Goal: Information Seeking & Learning: Learn about a topic

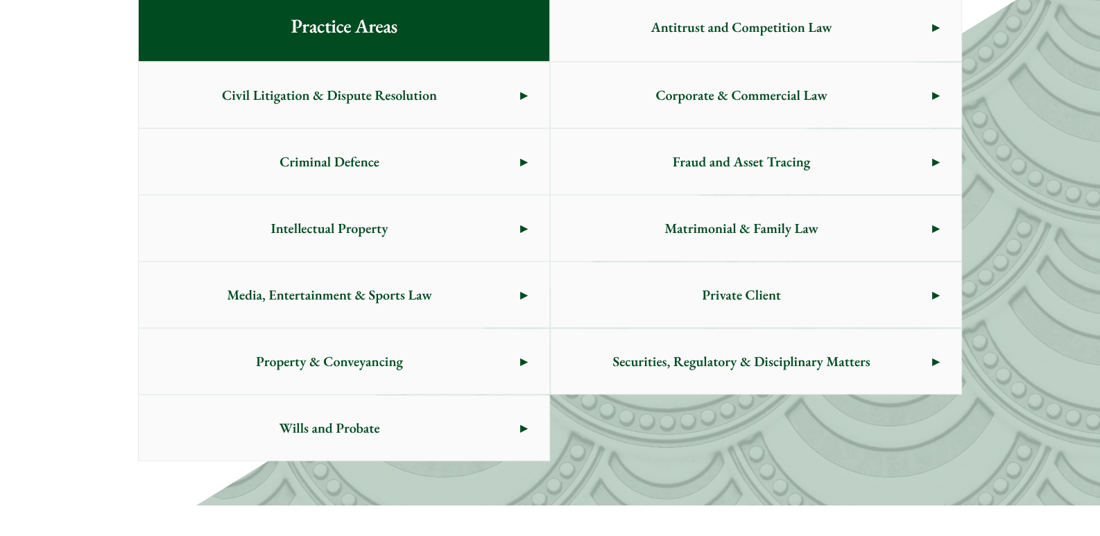
scroll to position [739, 0]
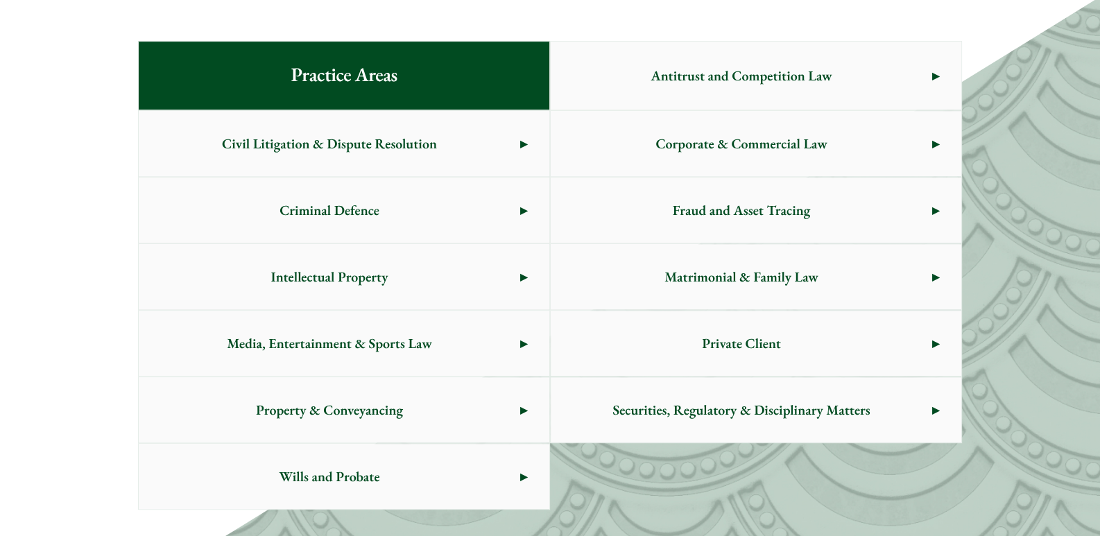
click at [406, 213] on span "Criminal Defence" at bounding box center [329, 210] width 381 height 65
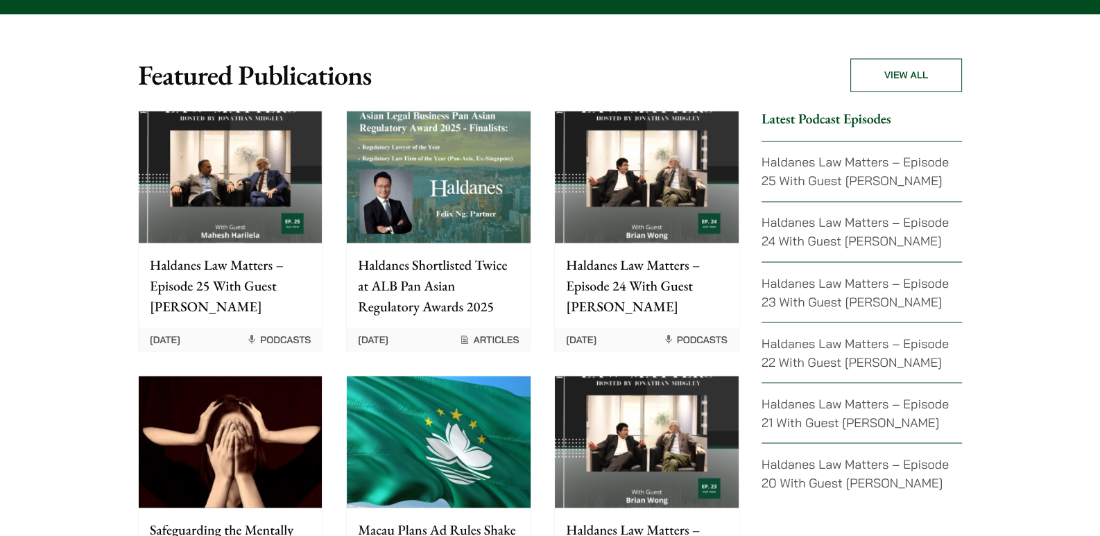
scroll to position [3052, 0]
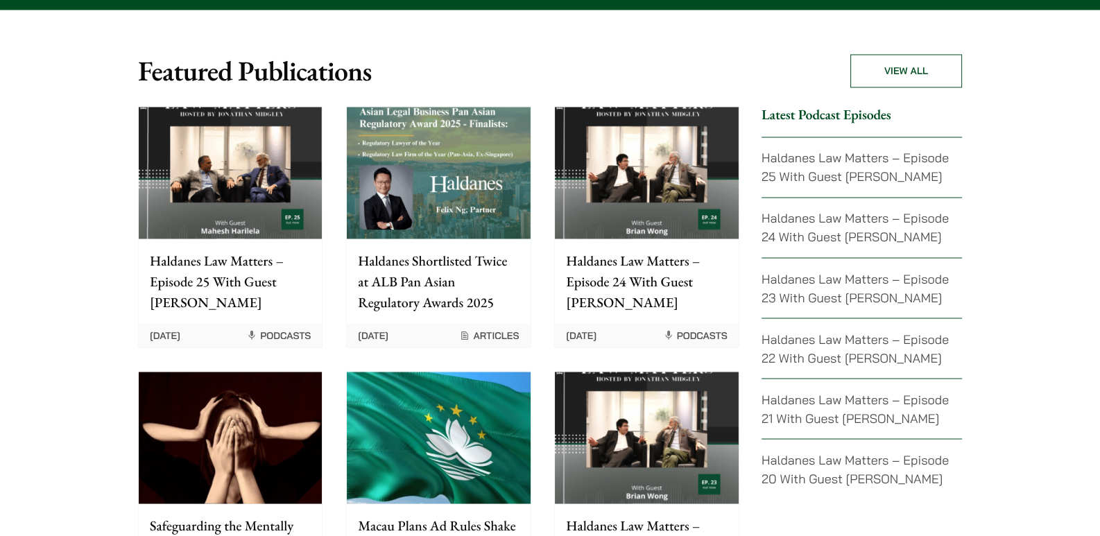
click at [291, 239] on div "Haldanes Law Matters – Episode 25 With Guest [PERSON_NAME]" at bounding box center [230, 281] width 183 height 85
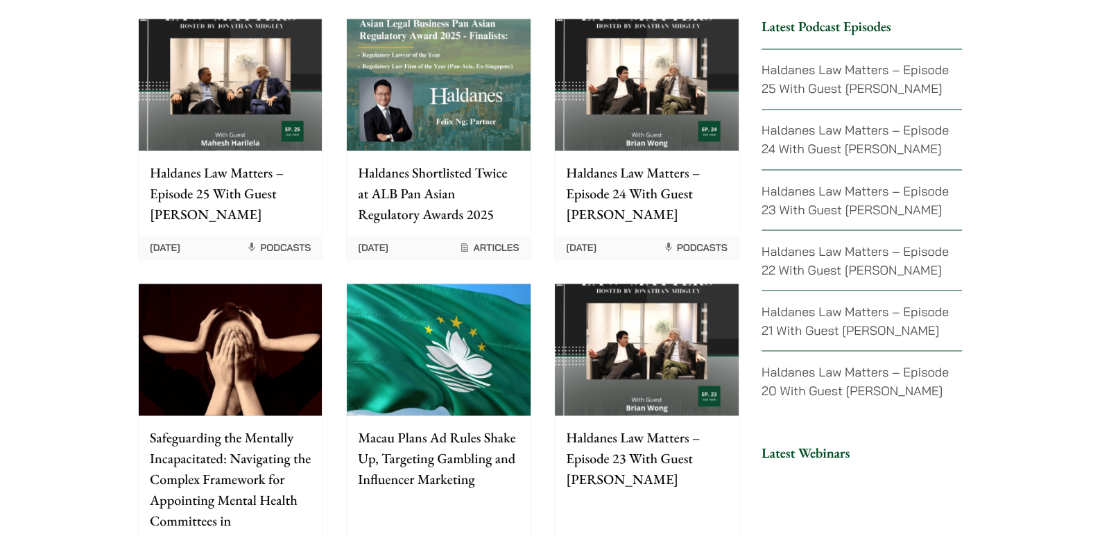
scroll to position [3144, 0]
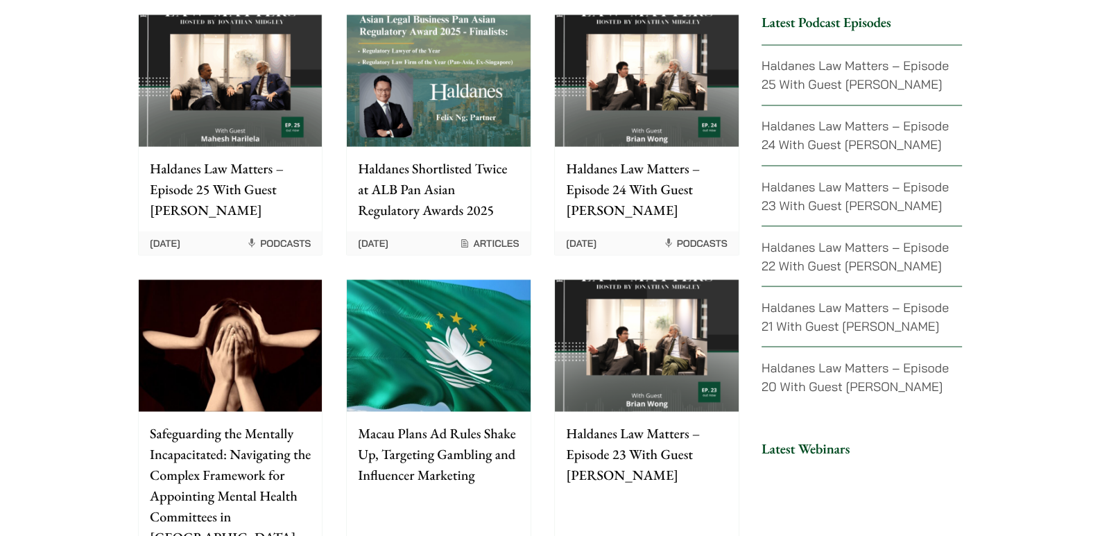
click at [243, 297] on img at bounding box center [230, 346] width 183 height 132
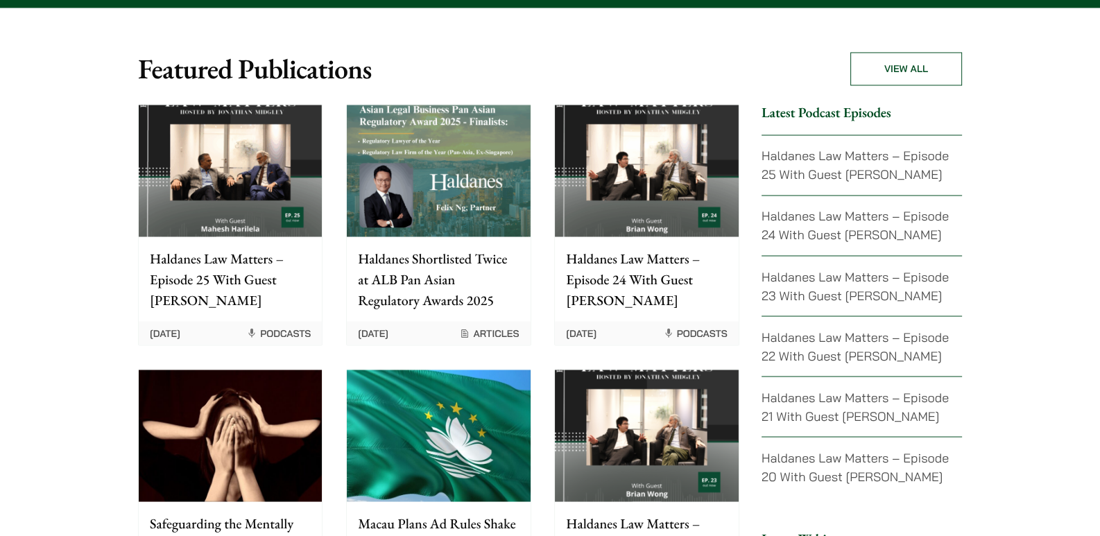
scroll to position [3052, 0]
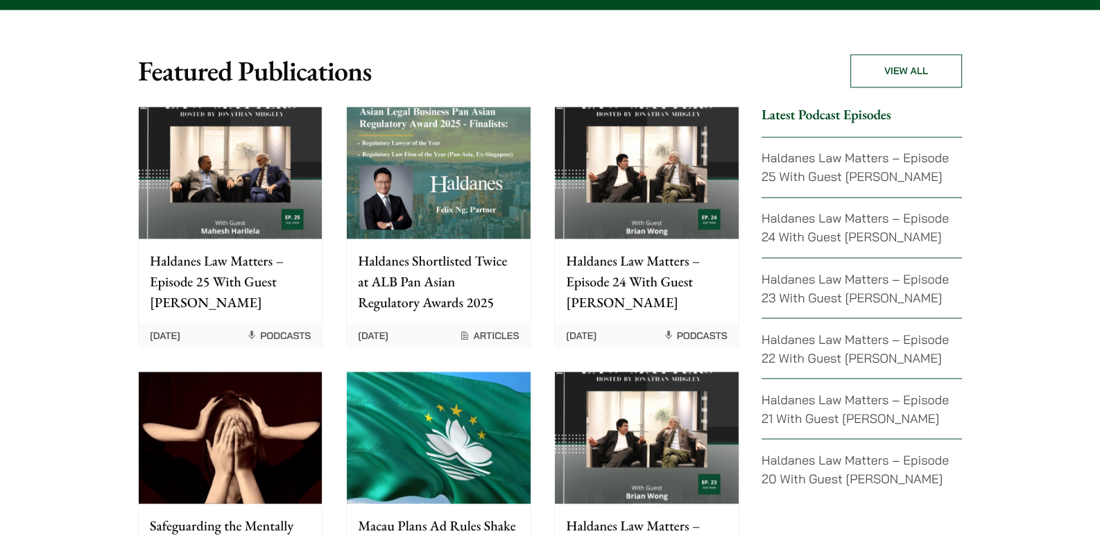
click at [213, 250] on p "Haldanes Law Matters – Episode 25 With Guest [PERSON_NAME]" at bounding box center [230, 281] width 161 height 62
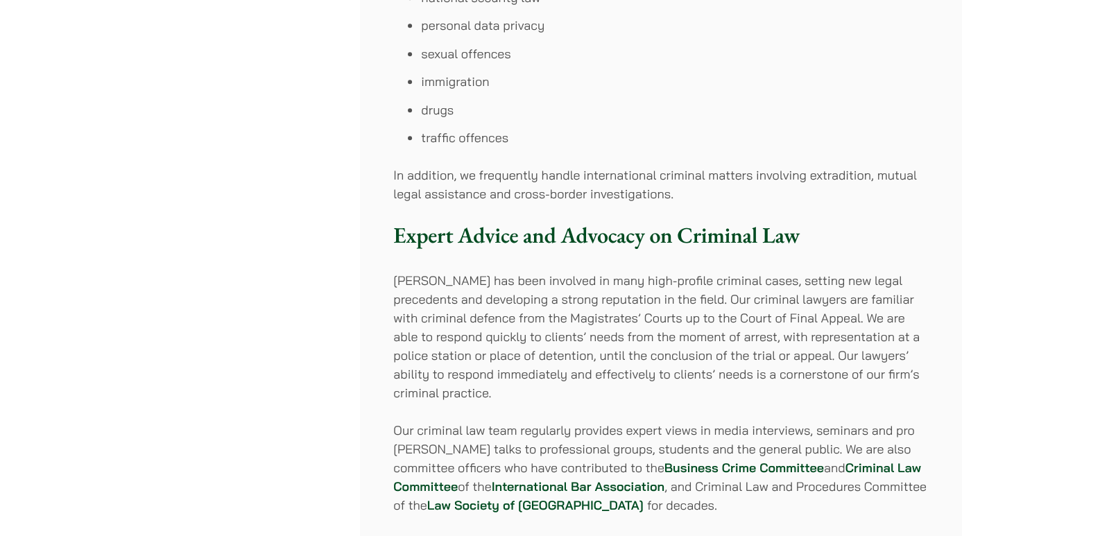
scroll to position [1017, 0]
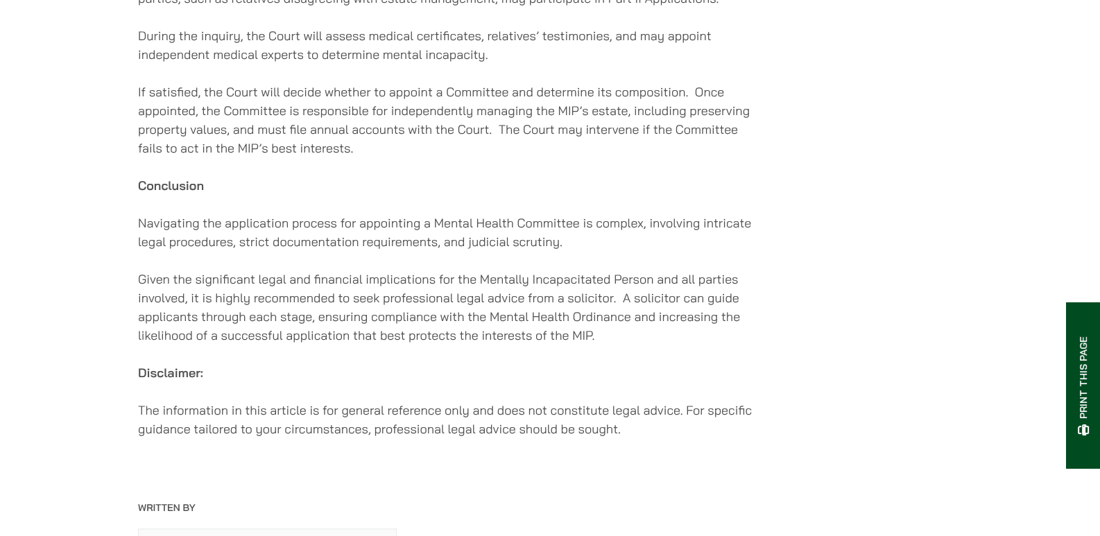
scroll to position [2312, 0]
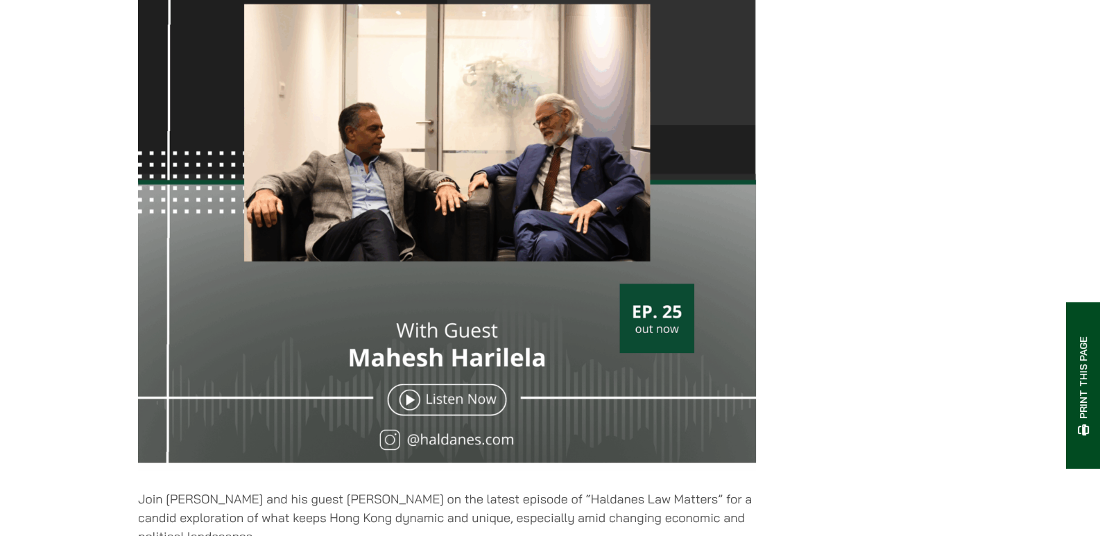
scroll to position [554, 0]
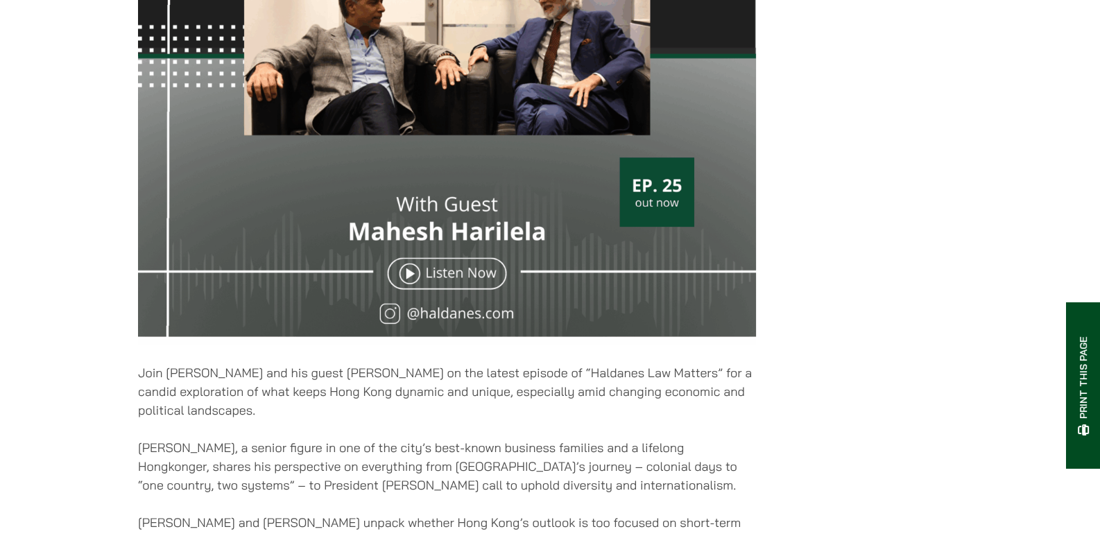
click at [436, 271] on img at bounding box center [447, 36] width 618 height 618
click at [408, 283] on img at bounding box center [447, 36] width 618 height 618
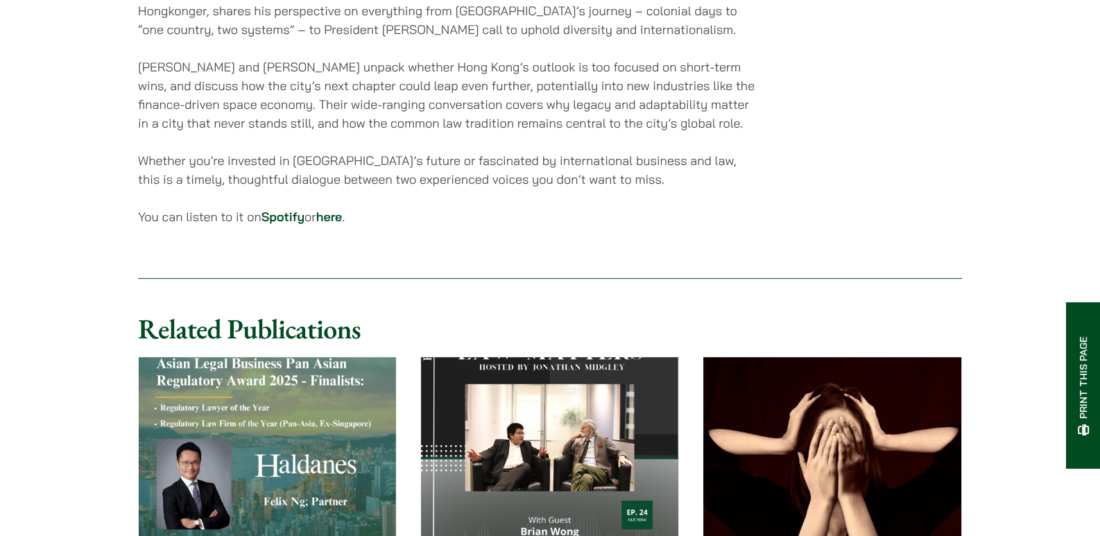
scroll to position [1017, 0]
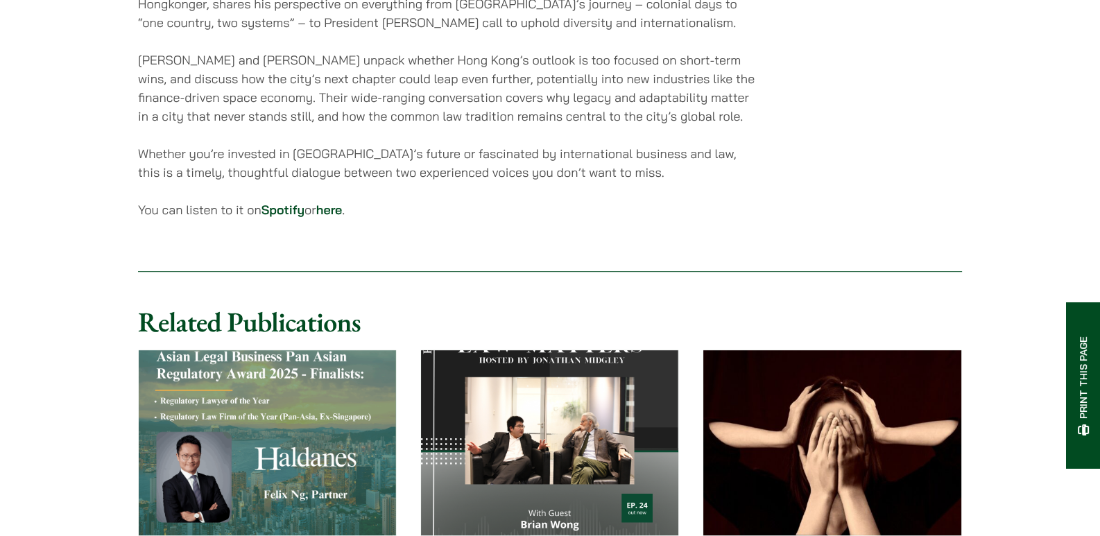
click at [311, 219] on p "You can listen to it on Spotify or here ." at bounding box center [447, 209] width 618 height 19
click at [338, 218] on link "here" at bounding box center [329, 210] width 26 height 16
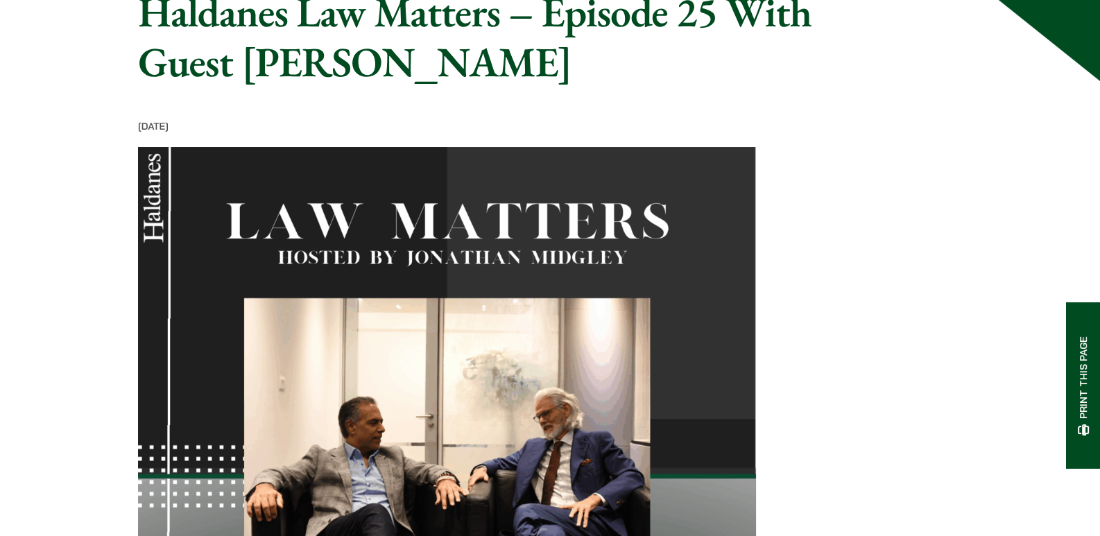
scroll to position [0, 0]
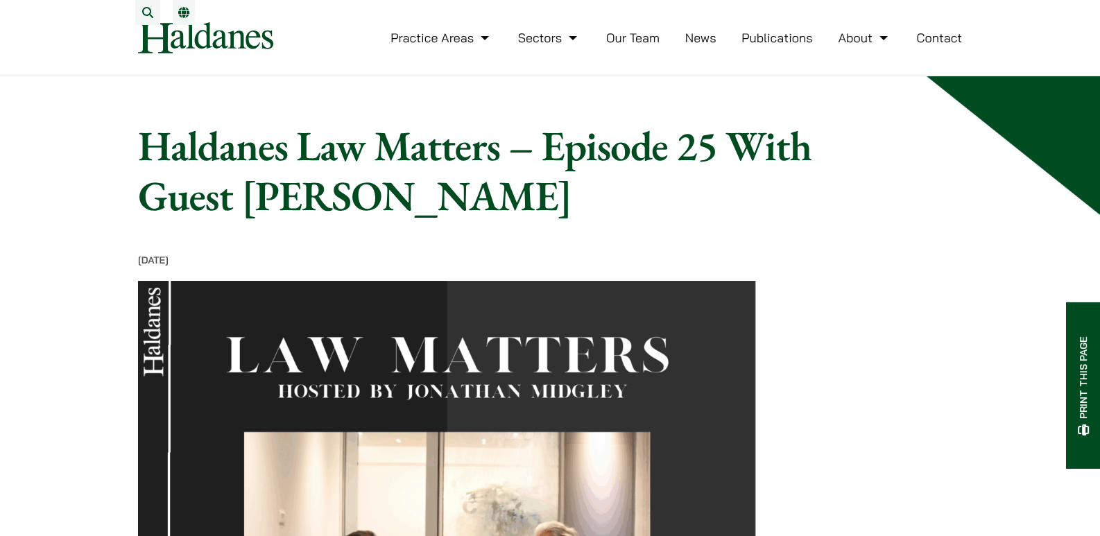
click at [719, 44] on ul "Practice Areas Antitrust and Competition Law Civil Litigation & Dispute Resolut…" at bounding box center [676, 38] width 572 height 30
click at [710, 46] on link "News" at bounding box center [700, 38] width 31 height 16
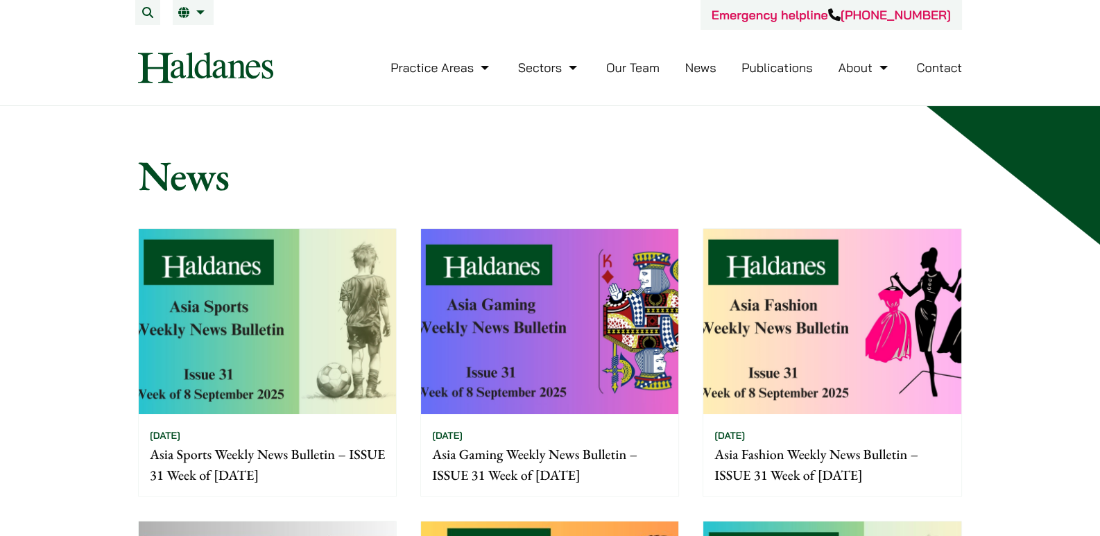
click at [789, 60] on link "Publications" at bounding box center [776, 68] width 71 height 16
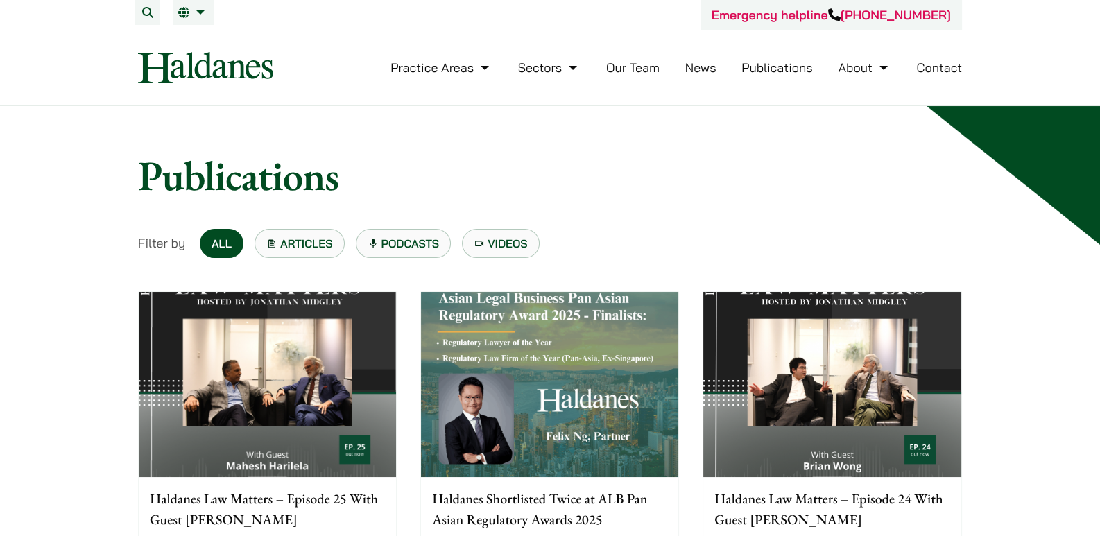
click at [186, 86] on nav "Practice Areas Antitrust and Competition Law Civil Litigation & Dispute Resolut…" at bounding box center [550, 68] width 824 height 76
click at [203, 78] on img at bounding box center [205, 67] width 135 height 31
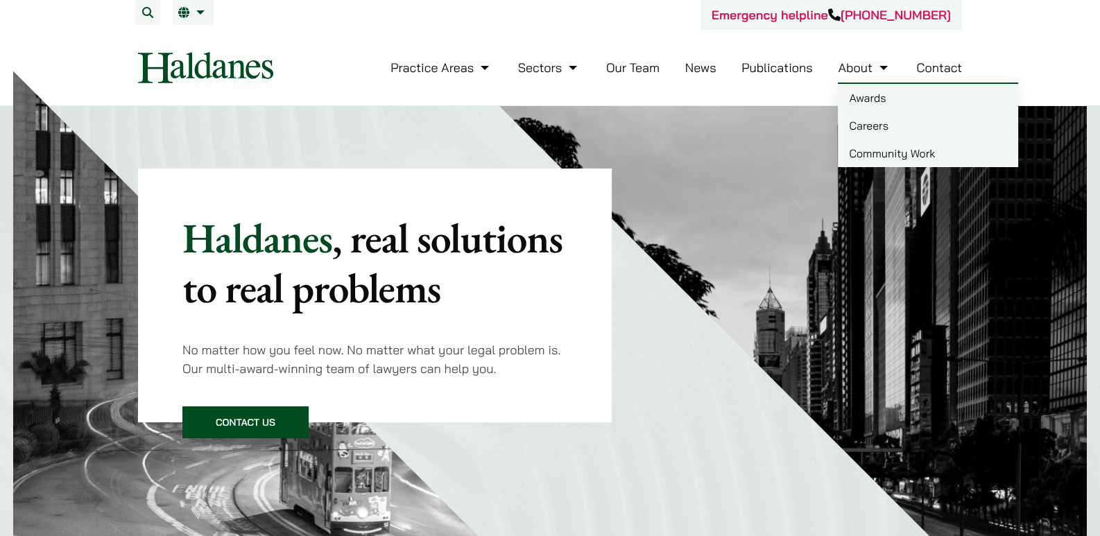
click at [864, 71] on link "About" at bounding box center [864, 68] width 53 height 16
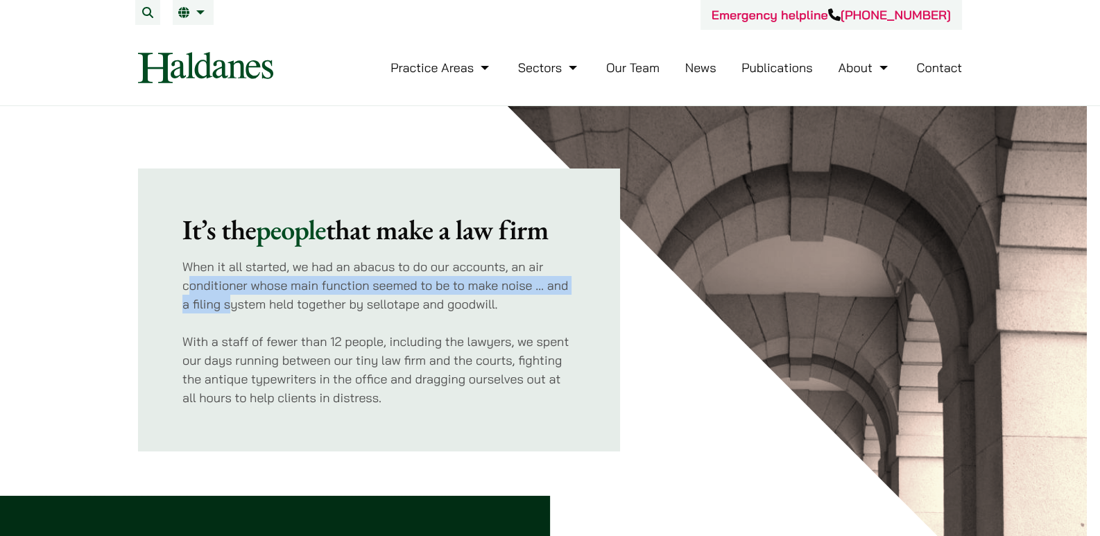
drag, startPoint x: 191, startPoint y: 288, endPoint x: 229, endPoint y: 297, distance: 39.2
click at [229, 297] on p "When it all started, we had an abacus to do our accounts, an air conditioner wh…" at bounding box center [378, 285] width 393 height 56
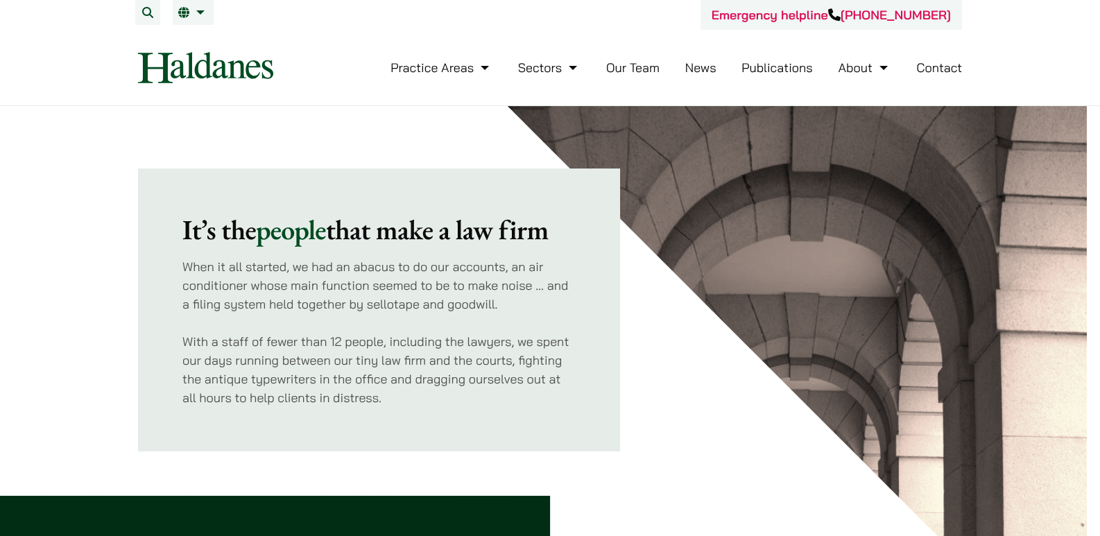
click at [276, 296] on p "When it all started, we had an abacus to do our accounts, an air conditioner wh…" at bounding box center [378, 285] width 393 height 56
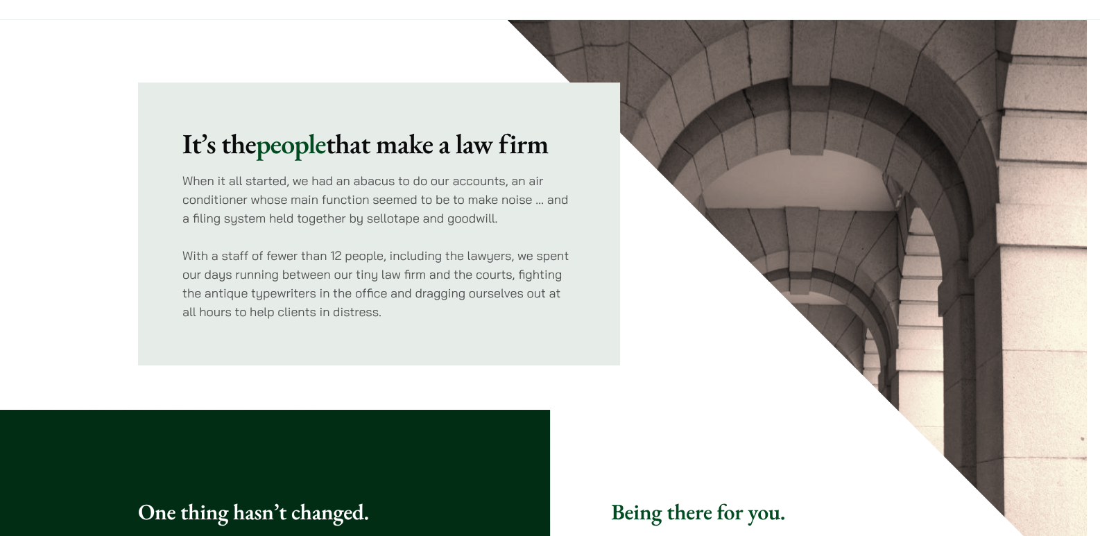
scroll to position [92, 0]
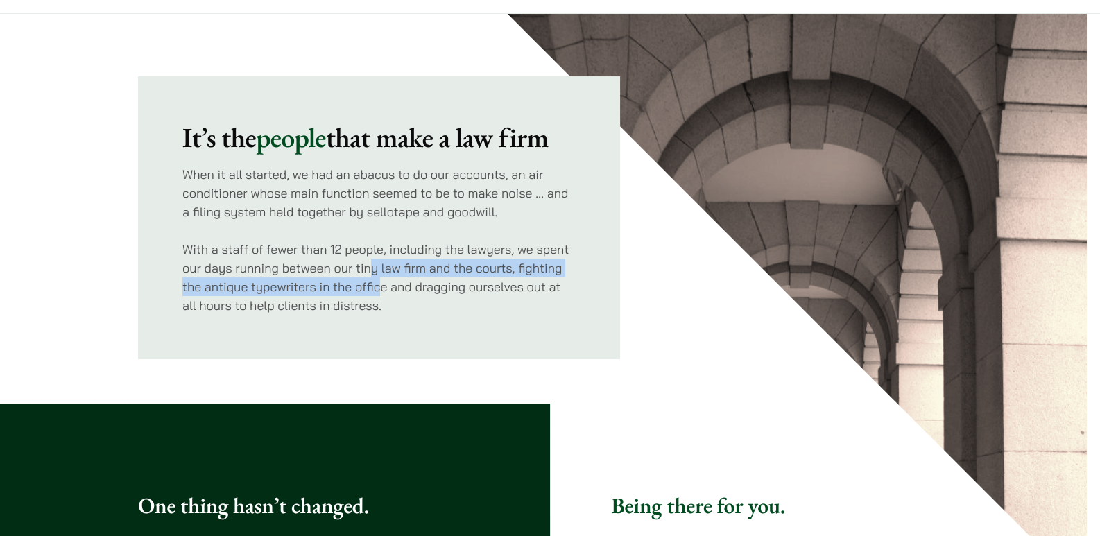
drag, startPoint x: 373, startPoint y: 272, endPoint x: 381, endPoint y: 281, distance: 11.8
click at [381, 281] on p "With a staff of fewer than 12 people, including the lawyers, we spent our days …" at bounding box center [378, 277] width 393 height 75
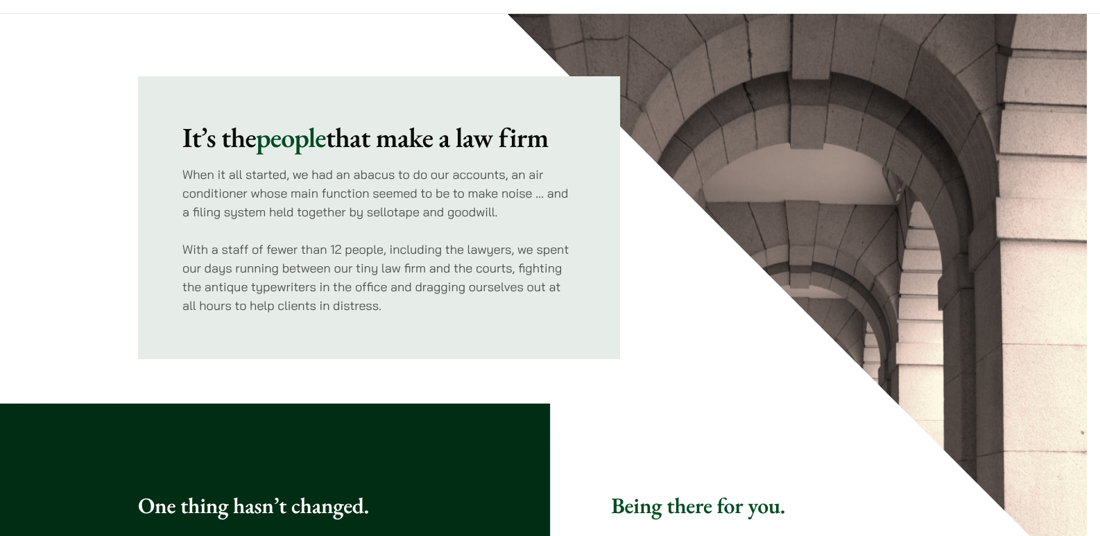
click at [385, 288] on p "With a staff of fewer than 12 people, including the lawyers, we spent our days …" at bounding box center [378, 277] width 393 height 75
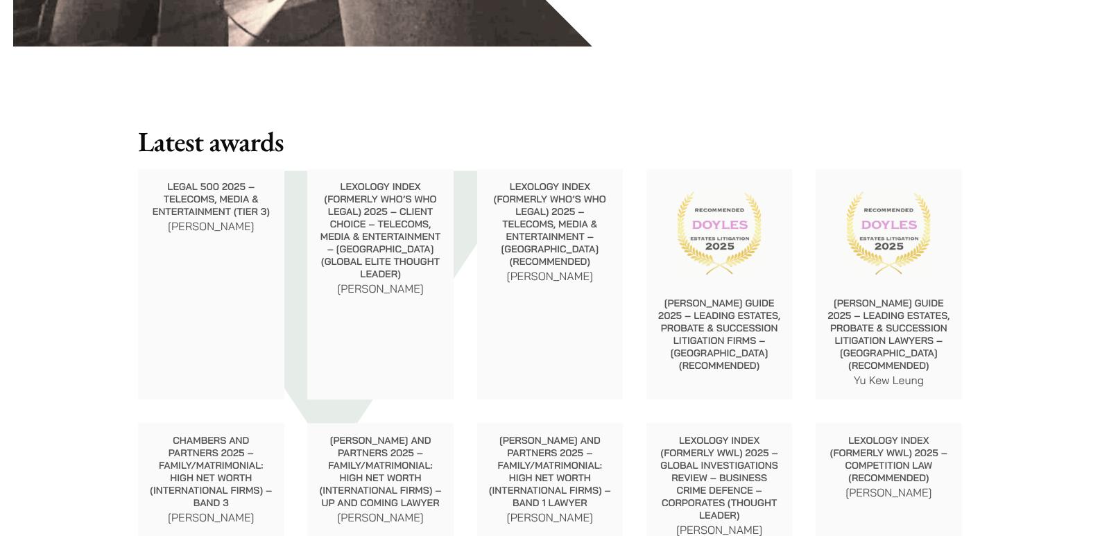
scroll to position [1386, 0]
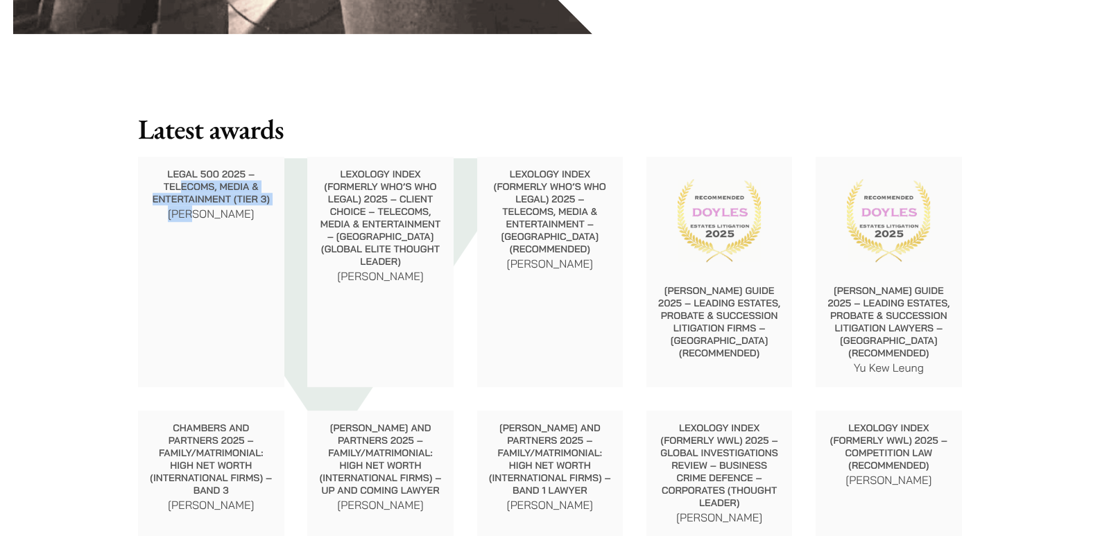
drag, startPoint x: 179, startPoint y: 187, endPoint x: 209, endPoint y: 210, distance: 37.6
click at [201, 208] on div "Legal 500 2025 – Telecoms, Media & Entertainment (Tier 3) John McLellan" at bounding box center [211, 195] width 146 height 76
click at [229, 216] on p "[PERSON_NAME]" at bounding box center [211, 213] width 124 height 17
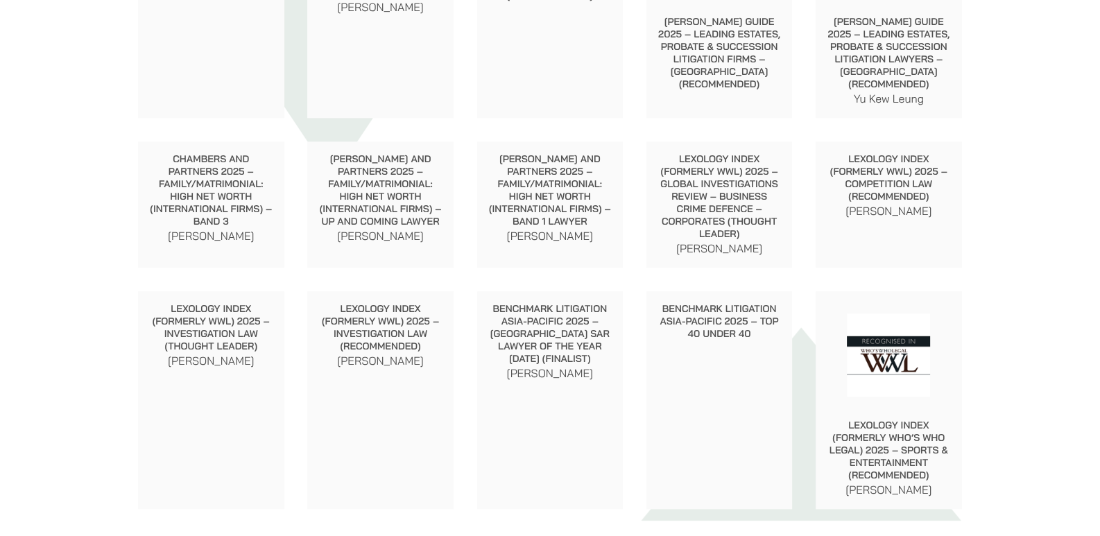
scroll to position [1665, 0]
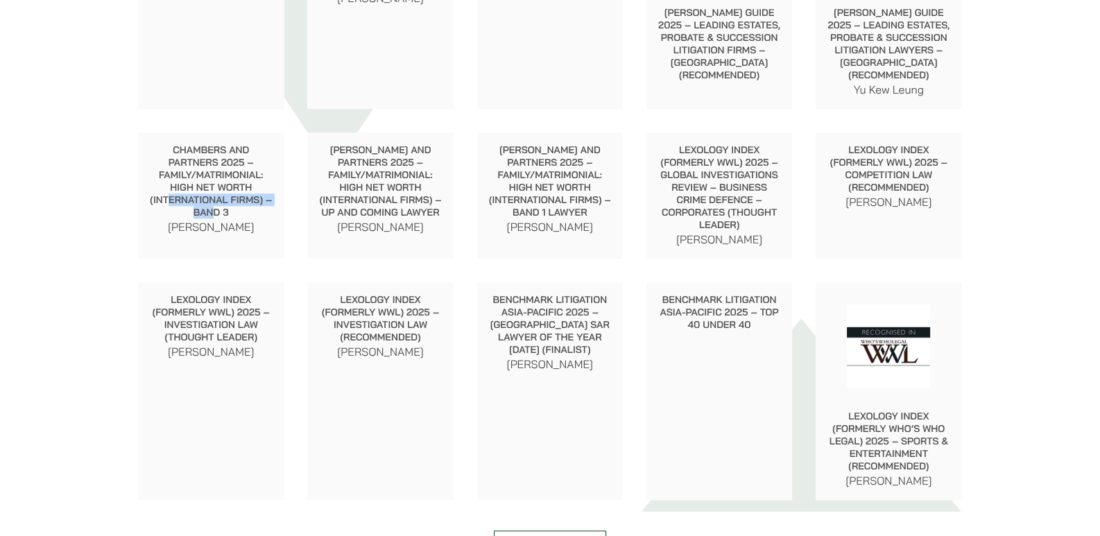
drag, startPoint x: 167, startPoint y: 200, endPoint x: 216, endPoint y: 212, distance: 49.8
click at [216, 212] on p "Chambers and Partners 2025 – Family/Matrimonial: High Net Worth (International …" at bounding box center [211, 181] width 124 height 75
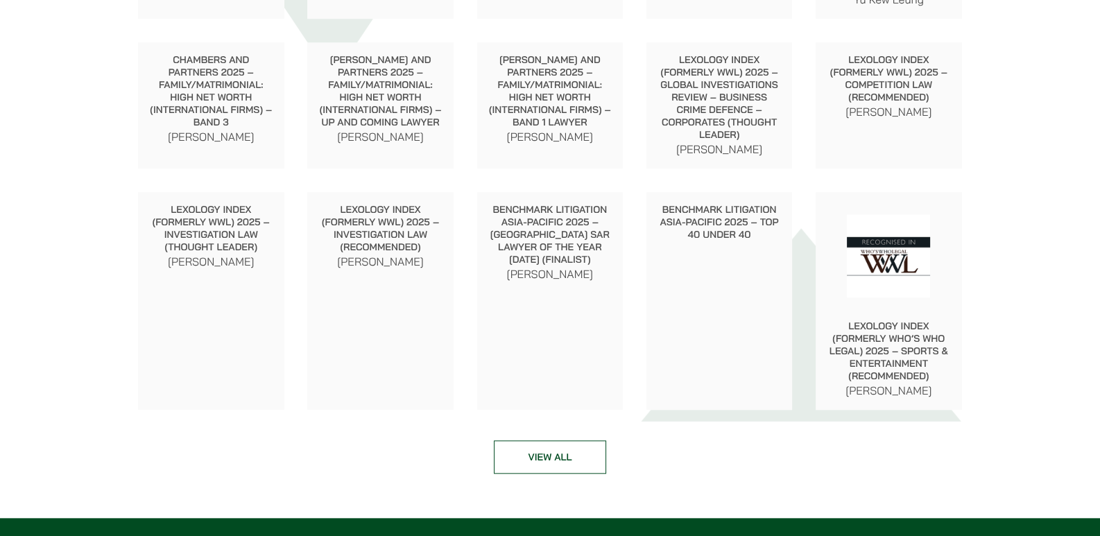
scroll to position [1757, 0]
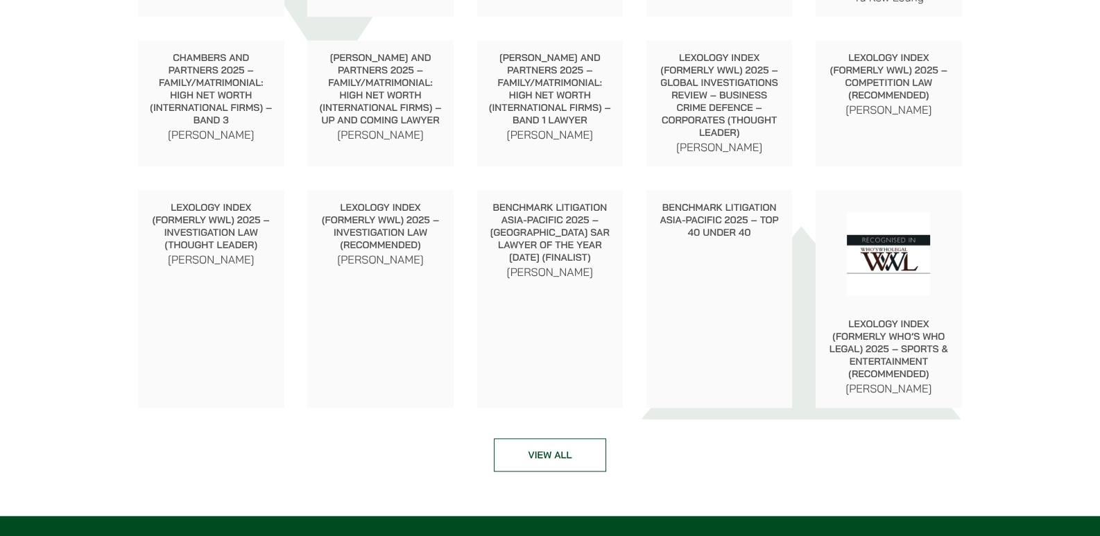
click at [561, 454] on link "View all" at bounding box center [550, 454] width 112 height 33
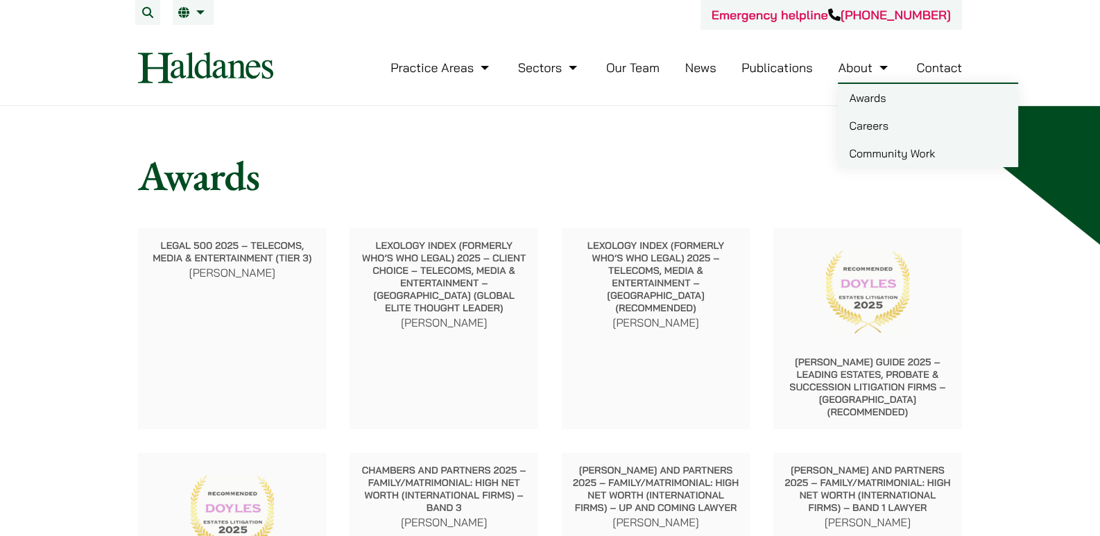
click at [864, 144] on link "Community Work" at bounding box center [928, 153] width 180 height 28
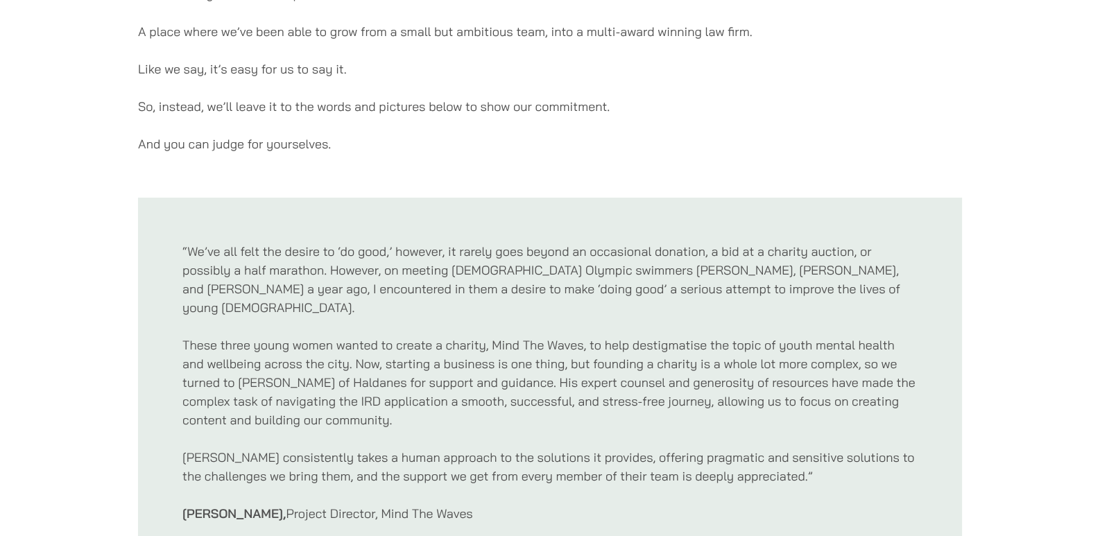
scroll to position [370, 0]
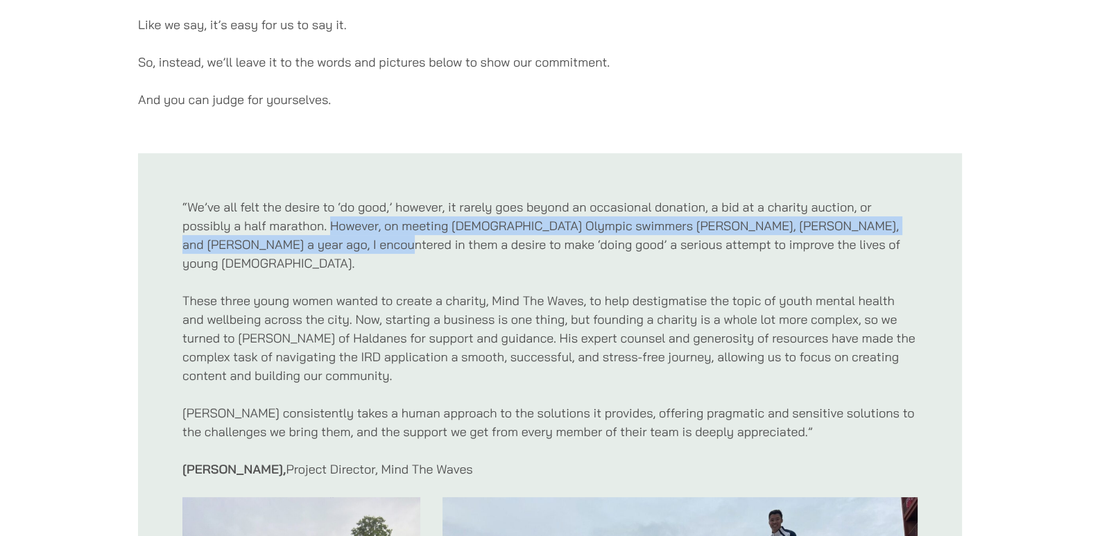
drag, startPoint x: 329, startPoint y: 227, endPoint x: 343, endPoint y: 239, distance: 17.8
click at [343, 239] on p "“We’ve all felt the desire to ‘do good,’ however, it rarely goes beyond an occa…" at bounding box center [549, 235] width 735 height 75
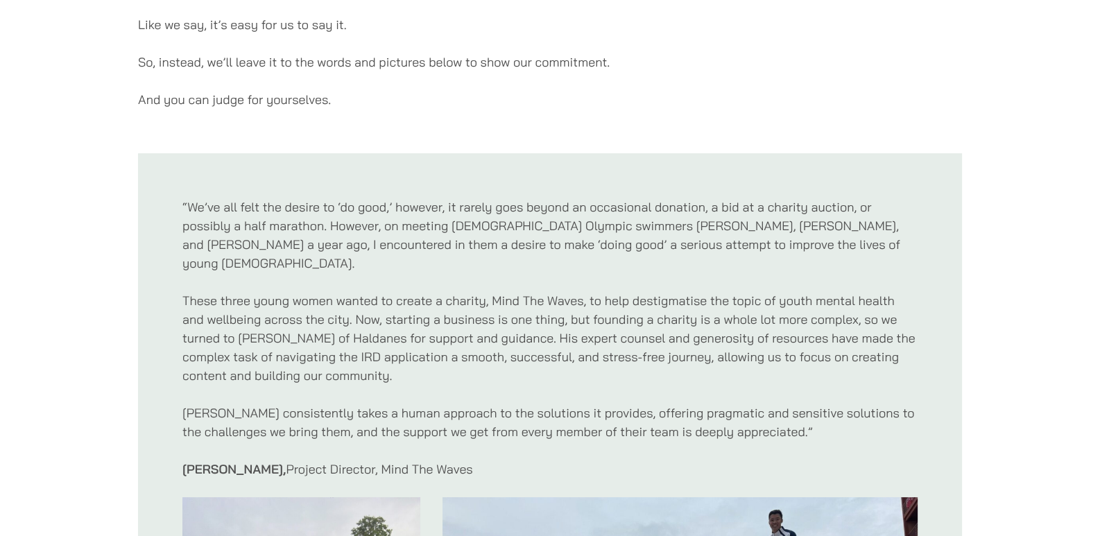
click at [350, 242] on p "“We’ve all felt the desire to ‘do good,’ however, it rarely goes beyond an occa…" at bounding box center [549, 235] width 735 height 75
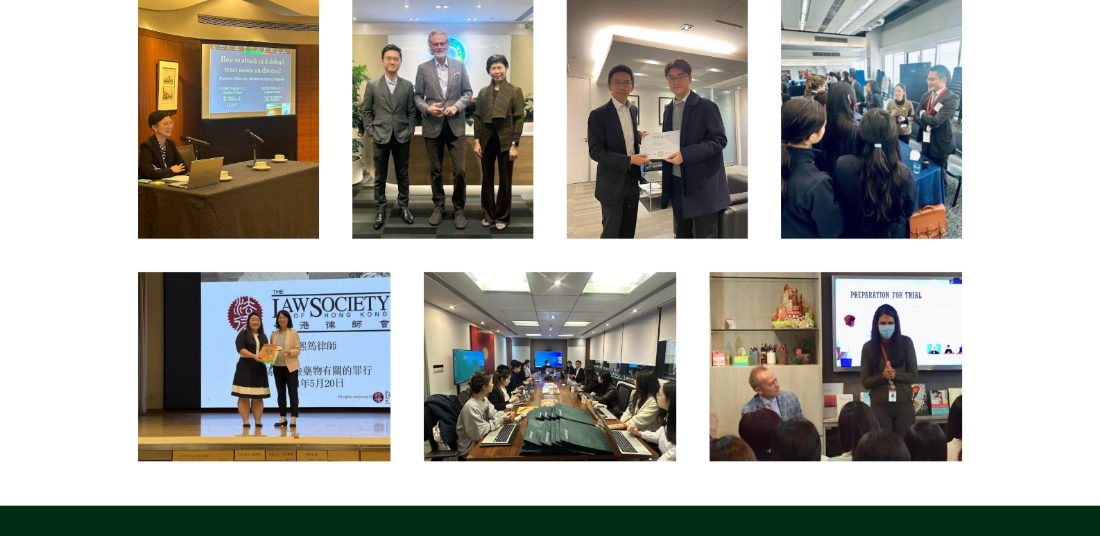
scroll to position [1757, 0]
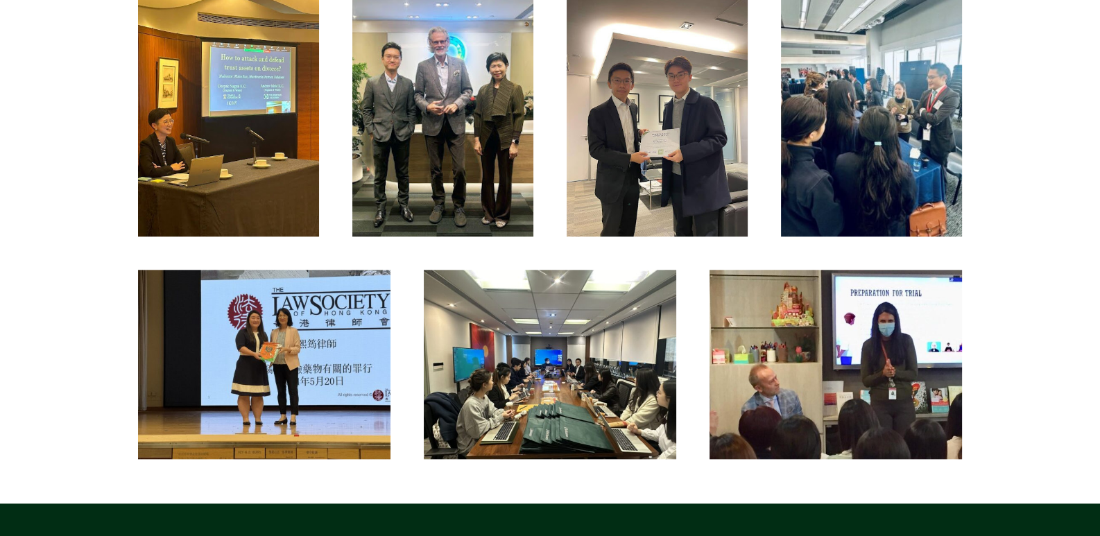
click at [560, 342] on img at bounding box center [550, 364] width 252 height 189
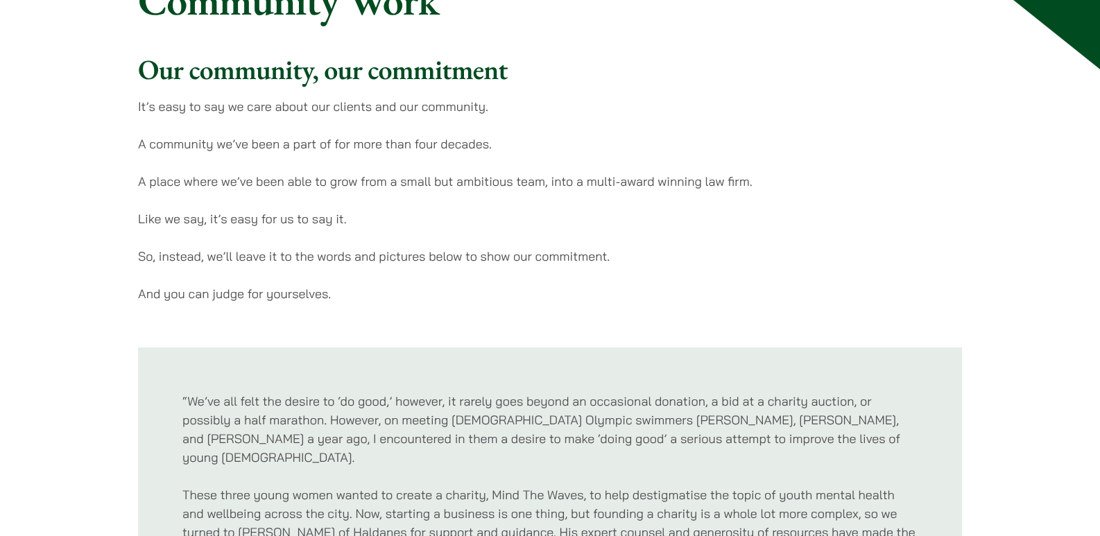
scroll to position [0, 0]
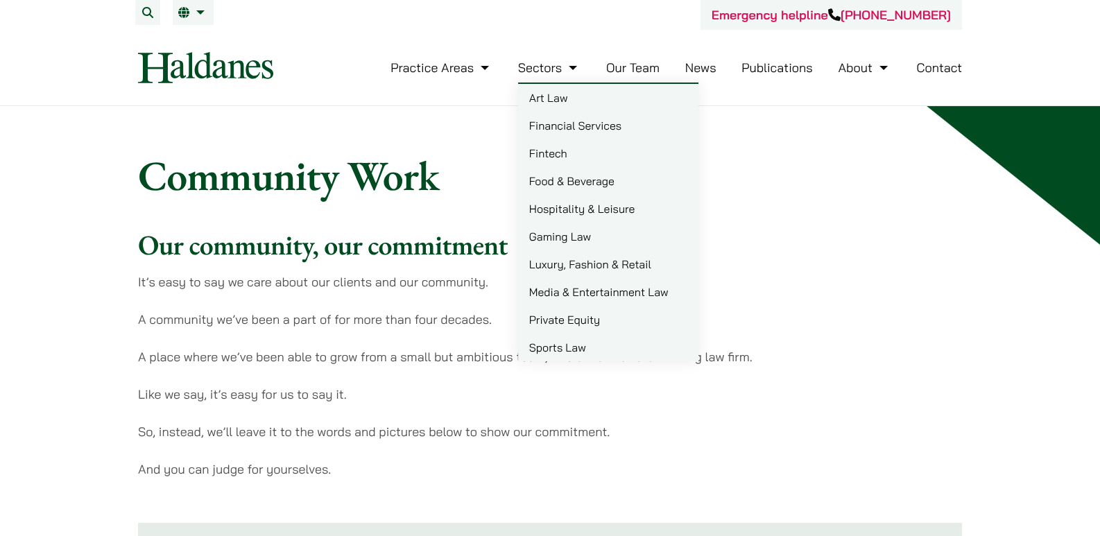
click at [565, 198] on link "Hospitality & Leisure" at bounding box center [608, 209] width 180 height 28
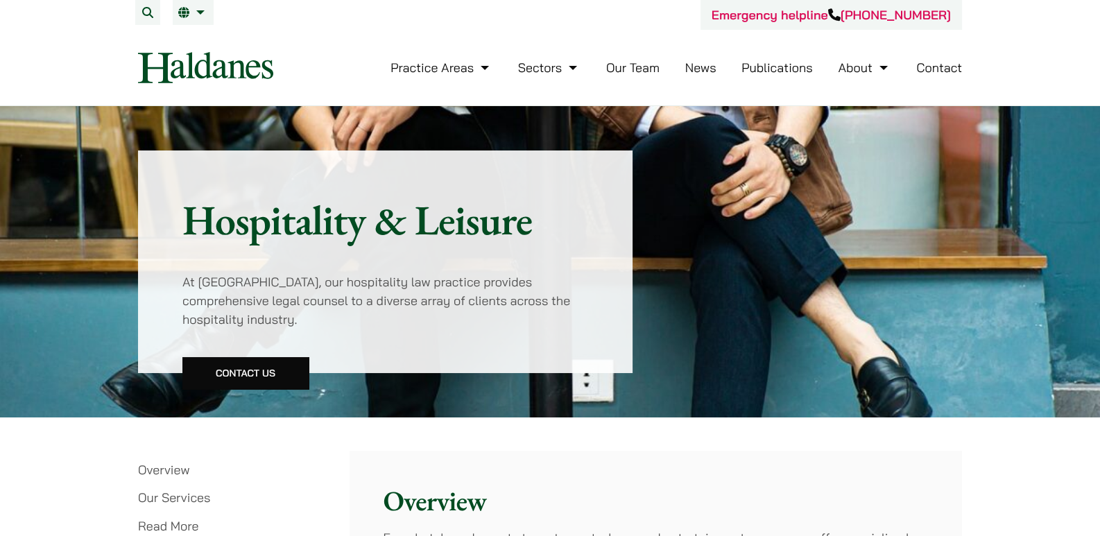
click at [701, 66] on link "News" at bounding box center [700, 68] width 31 height 16
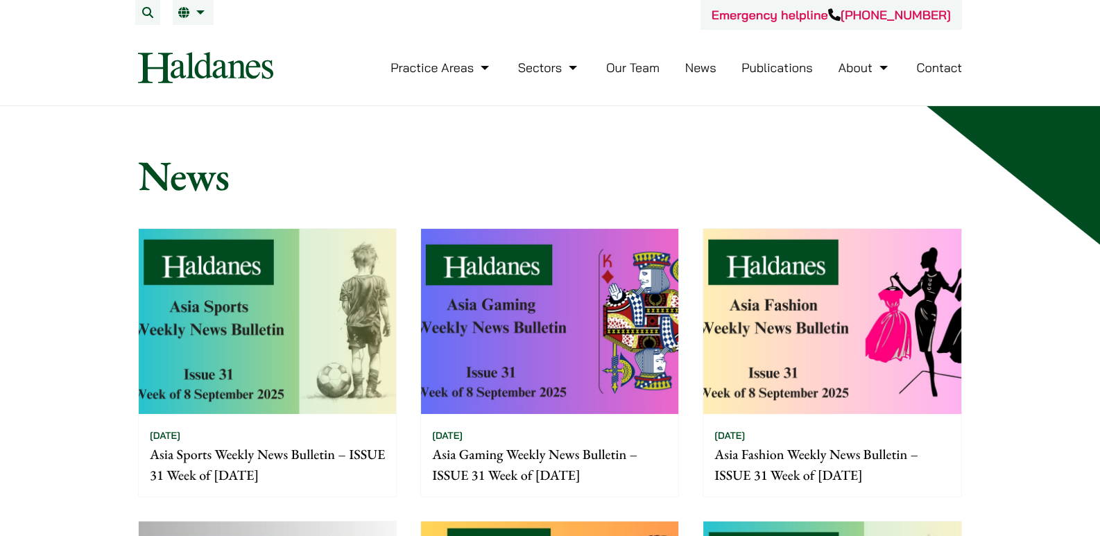
click at [634, 72] on link "Our Team" at bounding box center [632, 68] width 53 height 16
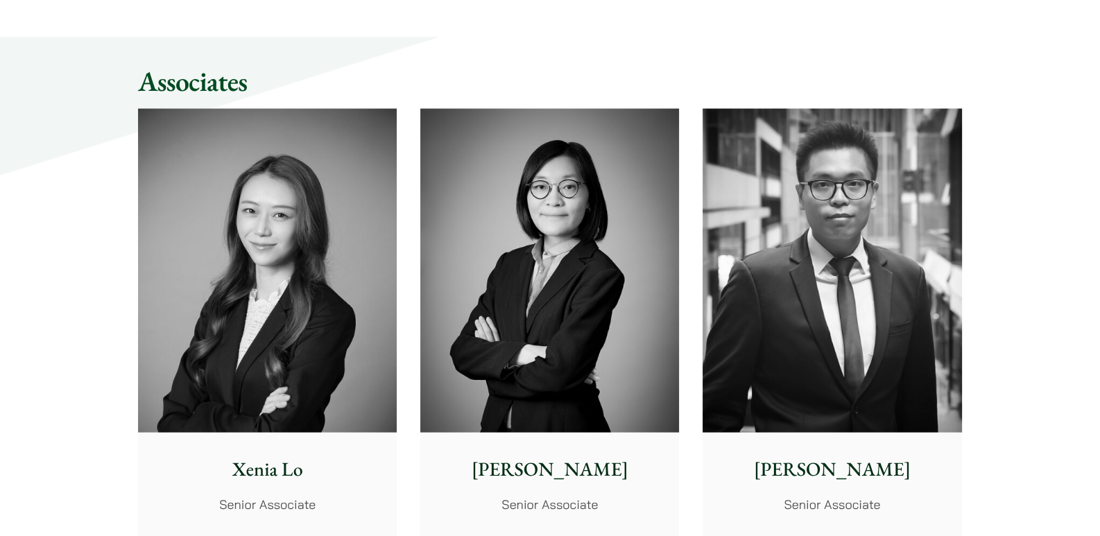
scroll to position [3607, 0]
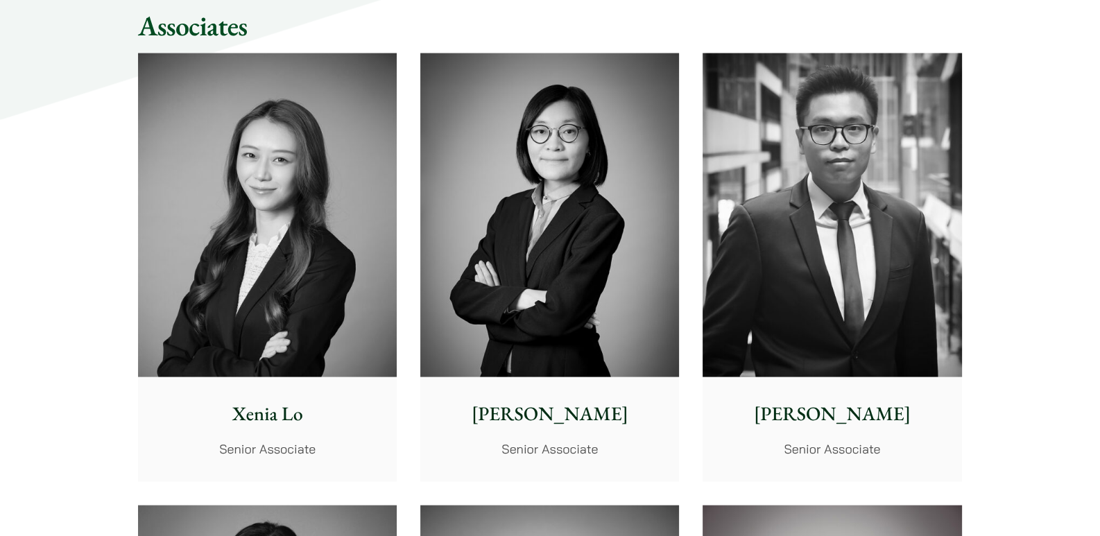
click at [347, 372] on img at bounding box center [267, 215] width 259 height 324
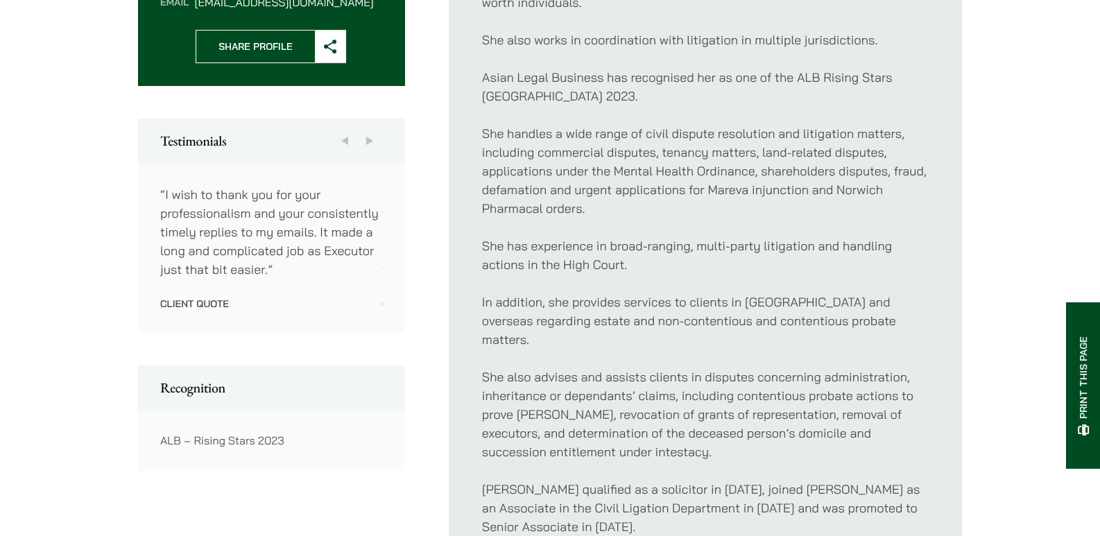
scroll to position [739, 0]
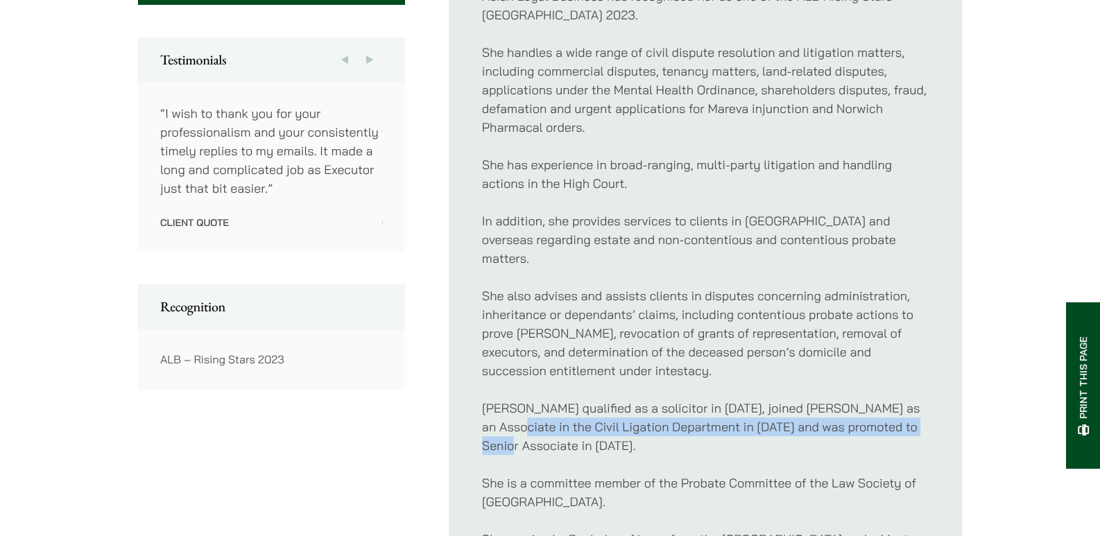
drag, startPoint x: 494, startPoint y: 412, endPoint x: 499, endPoint y: 420, distance: 9.6
click at [498, 420] on p "[PERSON_NAME] qualified as a solicitor in [DATE], joined [PERSON_NAME] as an As…" at bounding box center [705, 427] width 447 height 56
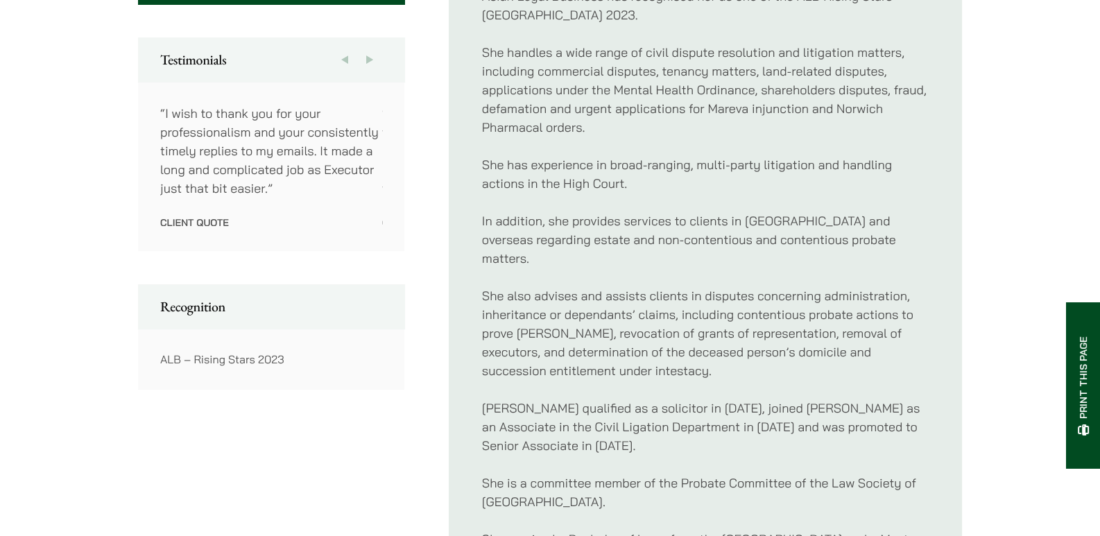
click at [513, 422] on p "[PERSON_NAME] qualified as a solicitor in [DATE], joined [PERSON_NAME] as an As…" at bounding box center [705, 427] width 447 height 56
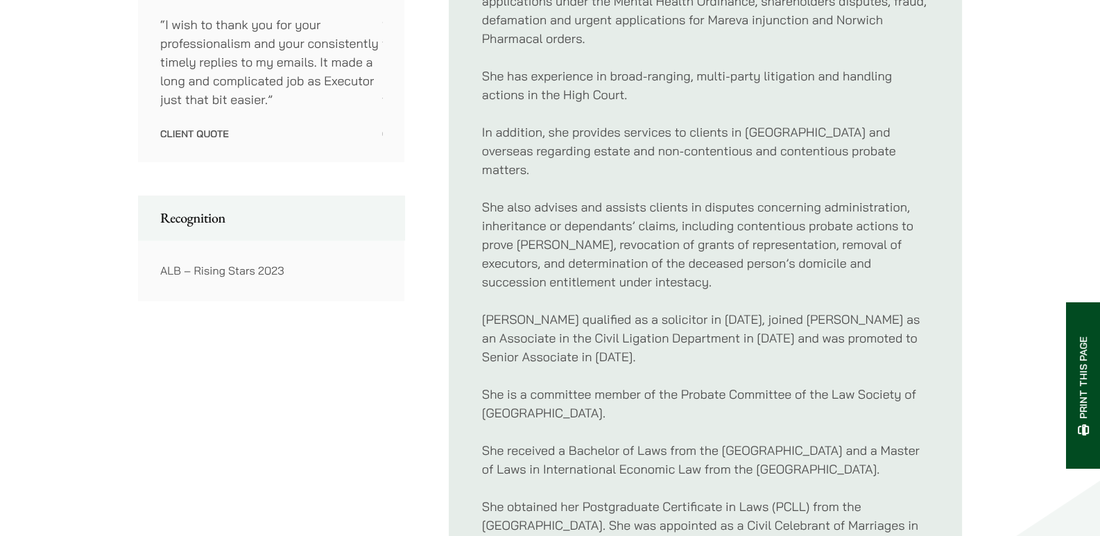
scroll to position [832, 0]
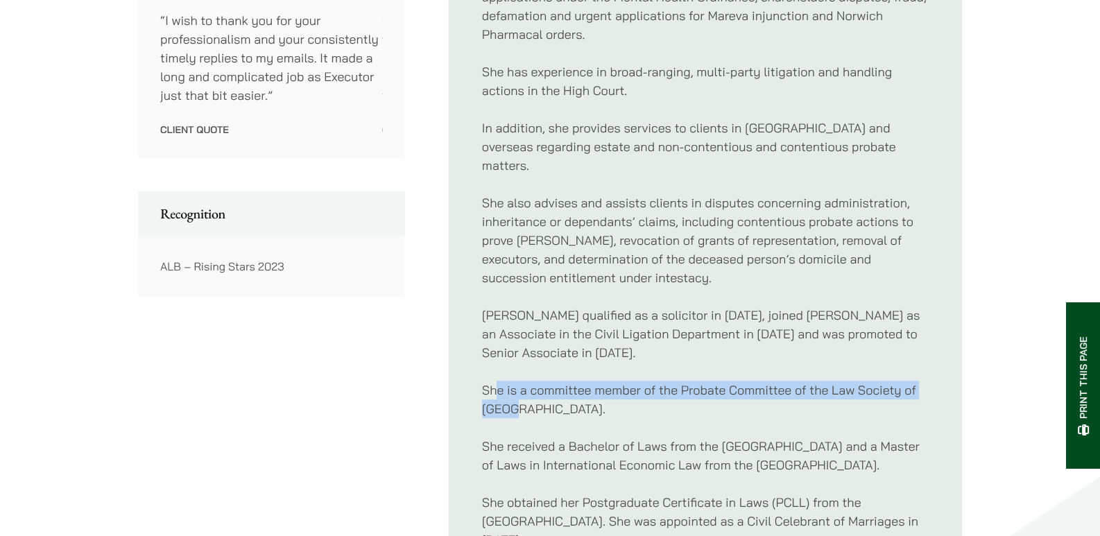
drag, startPoint x: 504, startPoint y: 379, endPoint x: 514, endPoint y: 392, distance: 16.8
click at [514, 392] on p "She is a committee member of the Probate Committee of the Law Society of Hong K…" at bounding box center [705, 399] width 447 height 37
click at [514, 392] on p "She is a committee member of the Probate Committee of the Law Society of [GEOGR…" at bounding box center [705, 399] width 447 height 37
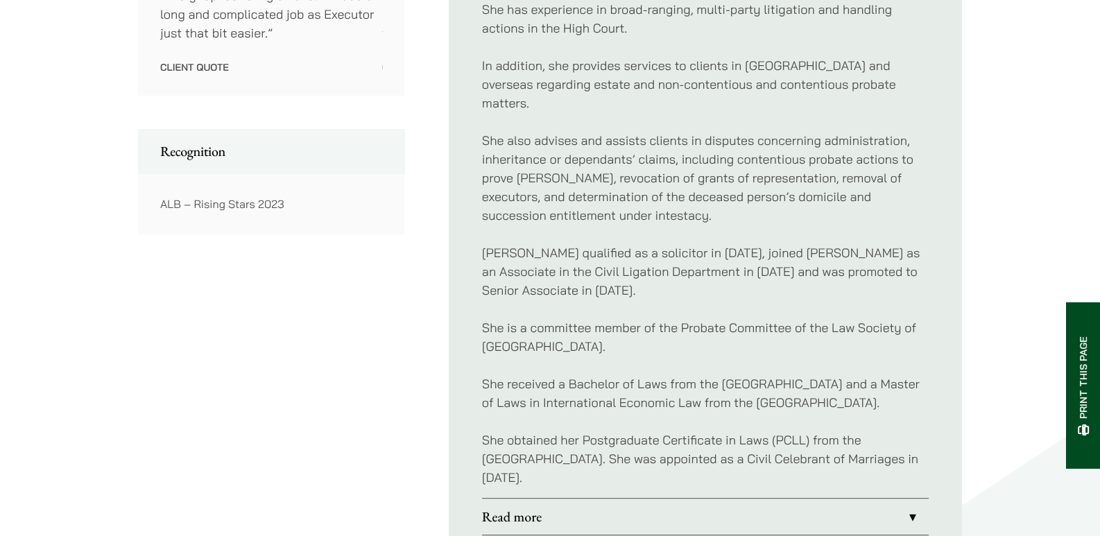
scroll to position [925, 0]
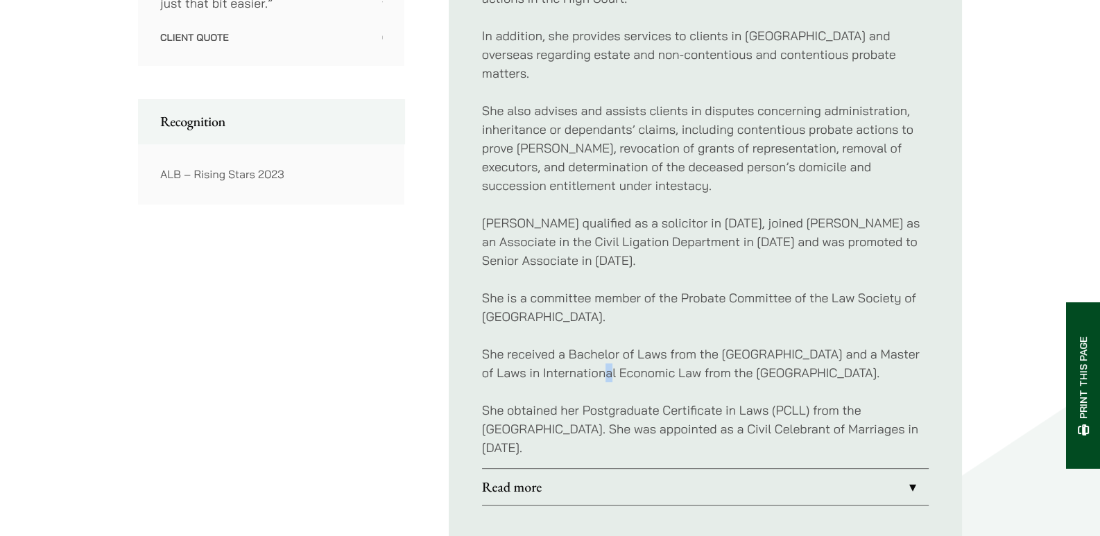
drag, startPoint x: 576, startPoint y: 346, endPoint x: 574, endPoint y: 355, distance: 9.4
click at [574, 355] on p "She received a Bachelor of Laws from the [GEOGRAPHIC_DATA] and a Master of Laws…" at bounding box center [705, 363] width 447 height 37
drag, startPoint x: 495, startPoint y: 363, endPoint x: 504, endPoint y: 375, distance: 14.8
click at [504, 375] on p "She received a Bachelor of Laws from the [GEOGRAPHIC_DATA] and a Master of Laws…" at bounding box center [705, 363] width 447 height 37
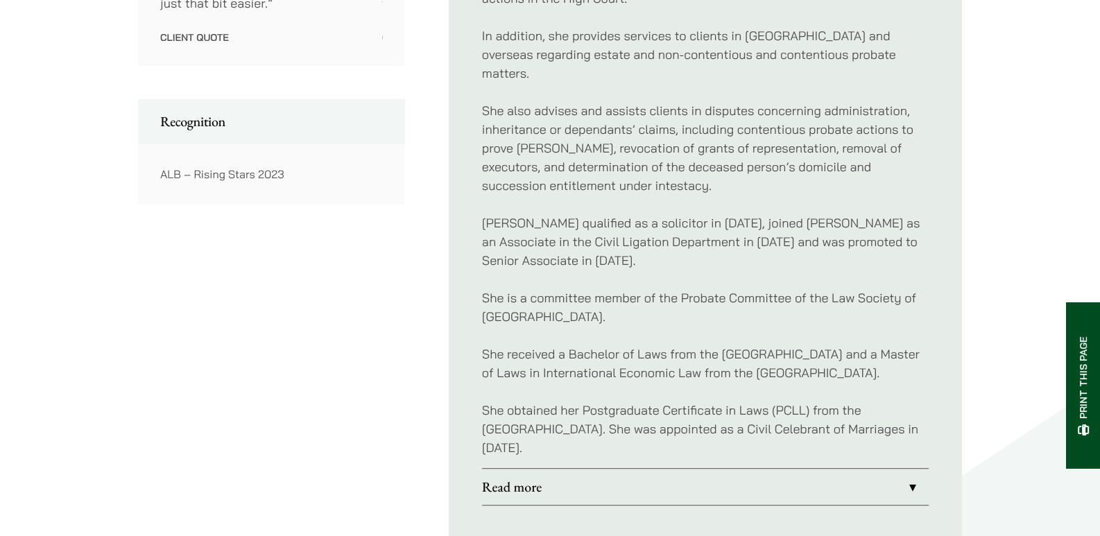
click at [510, 375] on p "She received a Bachelor of Laws from the [GEOGRAPHIC_DATA] and a Master of Laws…" at bounding box center [705, 363] width 447 height 37
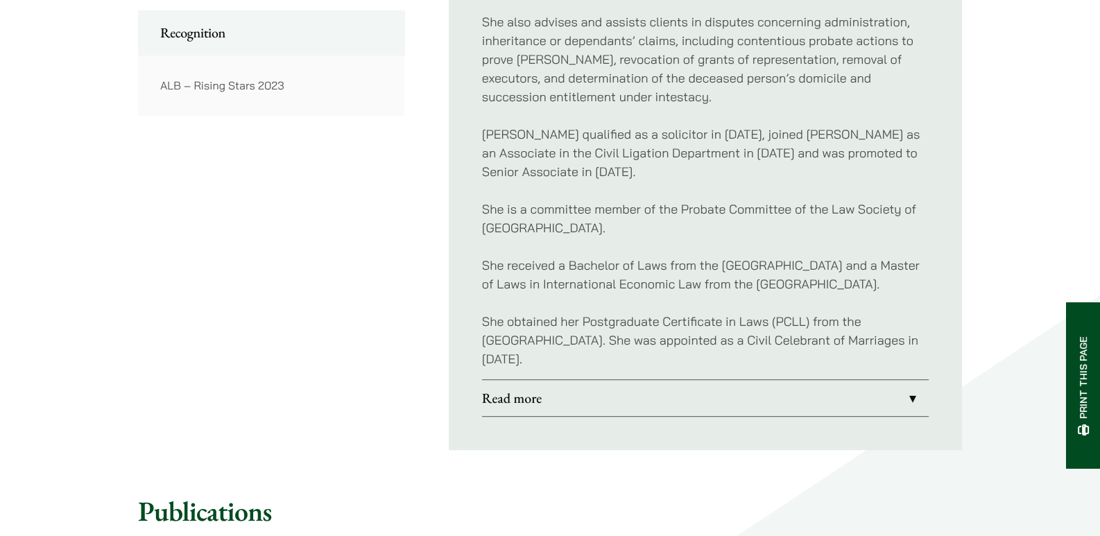
scroll to position [1017, 0]
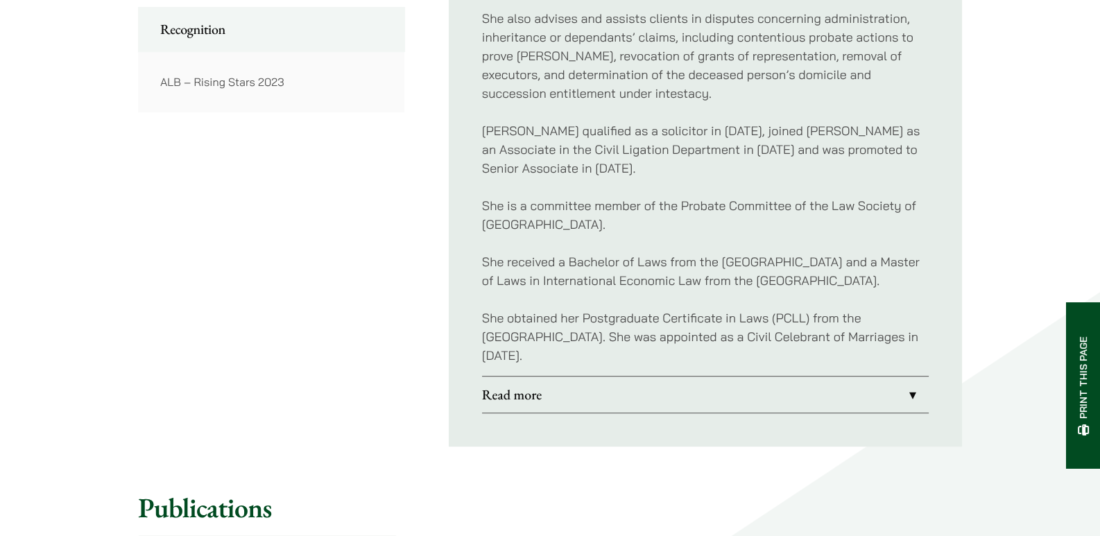
click at [510, 395] on link "Read more" at bounding box center [705, 395] width 447 height 36
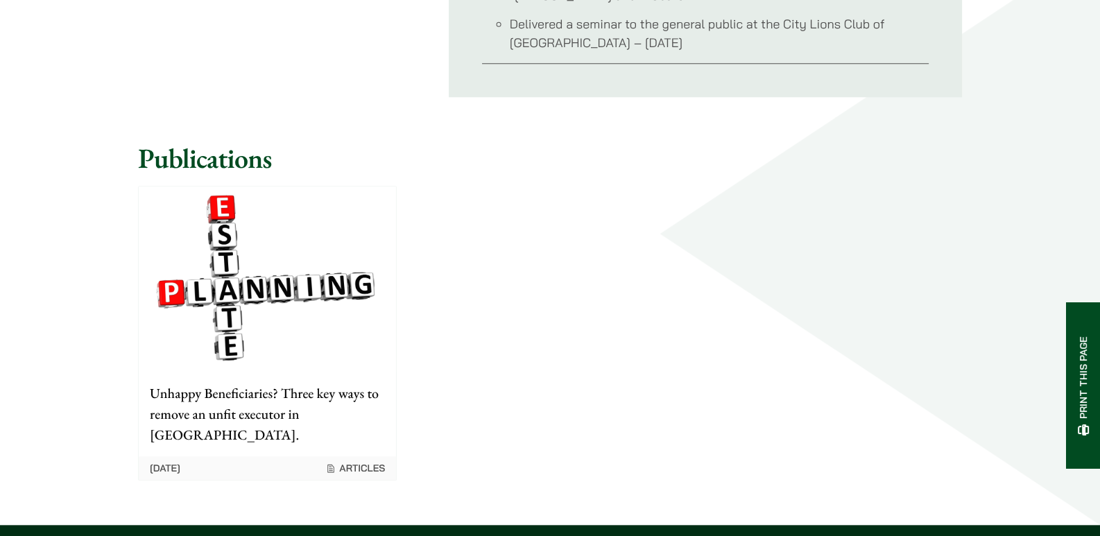
scroll to position [1757, 0]
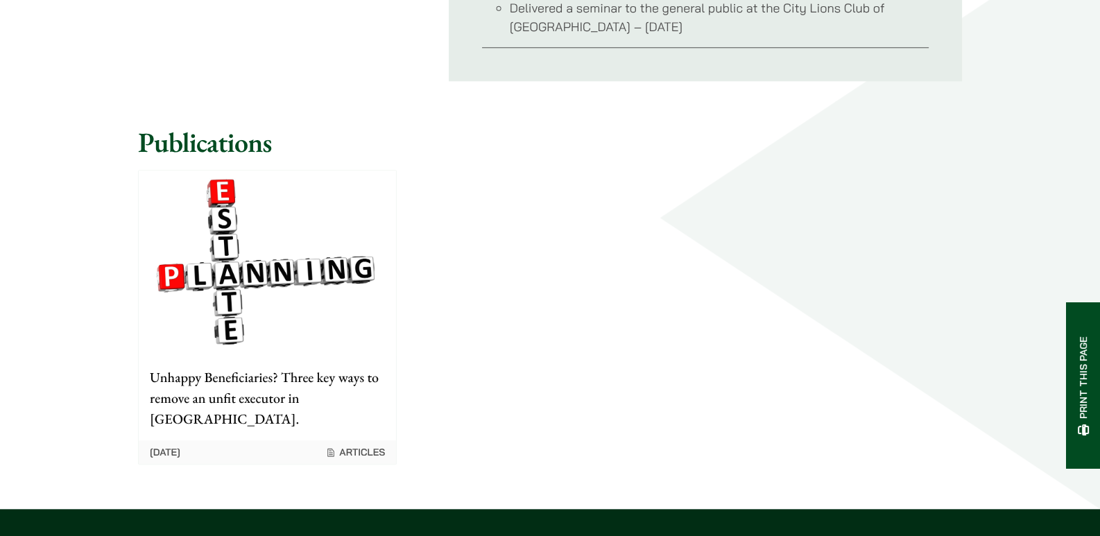
click at [343, 440] on div "17/04/2023 Articles" at bounding box center [267, 452] width 257 height 24
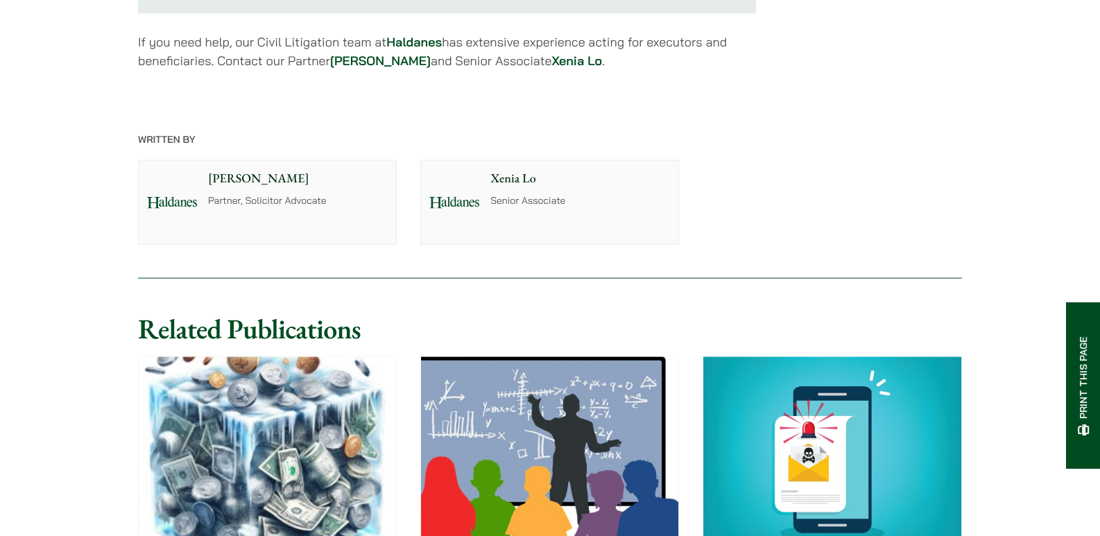
scroll to position [3514, 0]
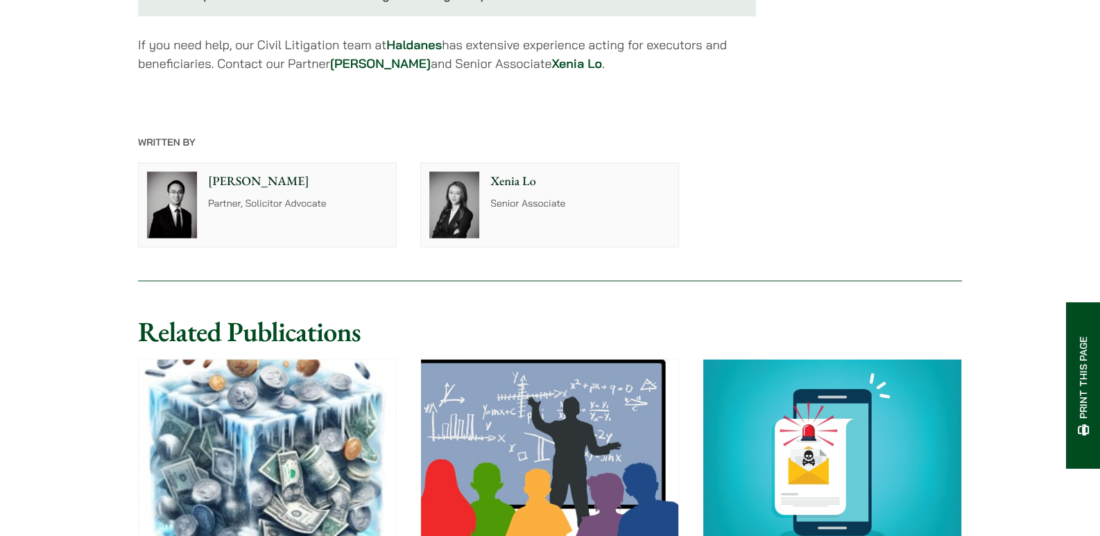
click at [526, 164] on div "Xenia Lo Senior Associate" at bounding box center [583, 205] width 191 height 83
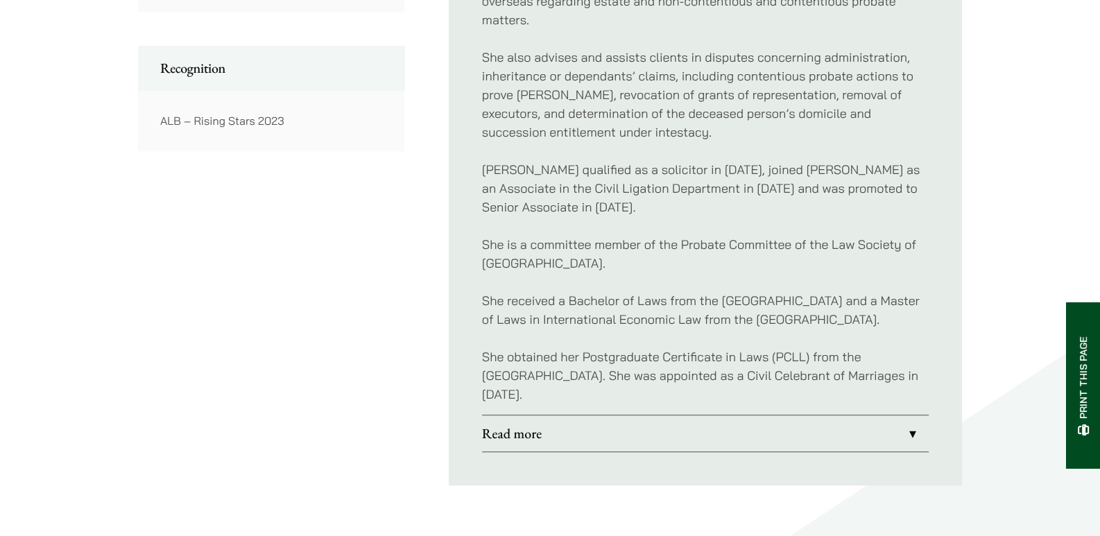
scroll to position [925, 0]
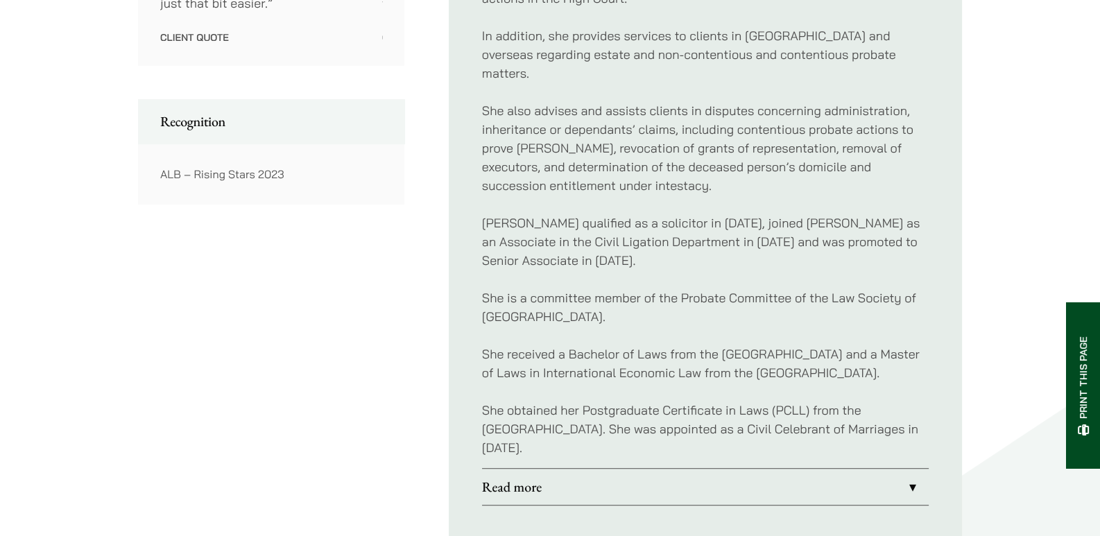
drag, startPoint x: 513, startPoint y: 429, endPoint x: 524, endPoint y: 438, distance: 14.3
click at [519, 438] on p "She obtained her Postgraduate Certificate in Laws (PCLL) from the [GEOGRAPHIC_D…" at bounding box center [705, 429] width 447 height 56
click at [525, 438] on p "She obtained her Postgraduate Certificate in Laws (PCLL) from the [GEOGRAPHIC_D…" at bounding box center [705, 429] width 447 height 56
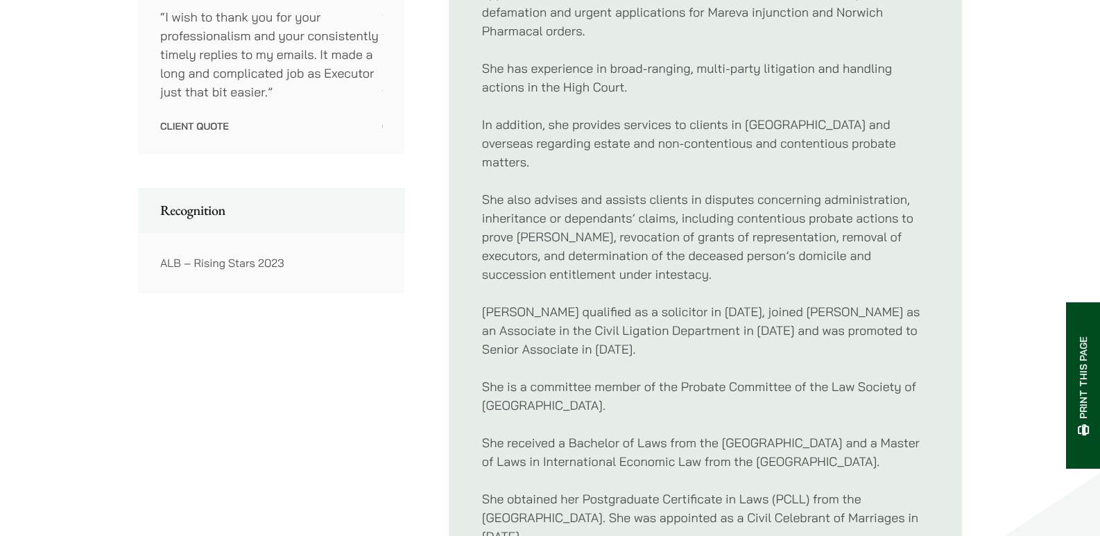
scroll to position [832, 0]
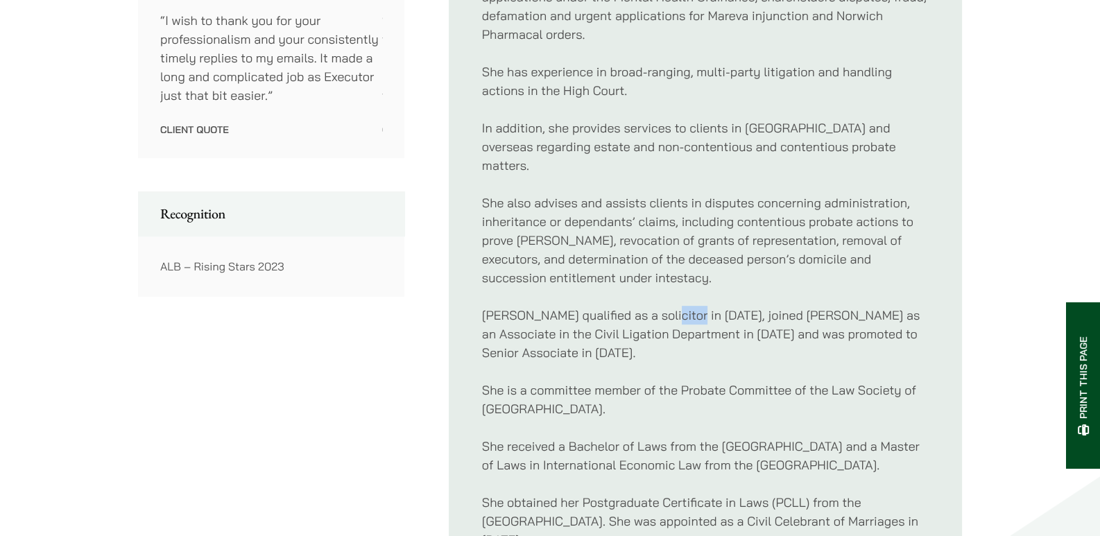
drag, startPoint x: 687, startPoint y: 291, endPoint x: 656, endPoint y: 293, distance: 30.6
click at [656, 306] on p "[PERSON_NAME] qualified as a solicitor in [DATE], joined [PERSON_NAME] as an As…" at bounding box center [705, 334] width 447 height 56
click at [676, 306] on p "[PERSON_NAME] qualified as a solicitor in [DATE], joined [PERSON_NAME] as an As…" at bounding box center [705, 334] width 447 height 56
drag, startPoint x: 687, startPoint y: 297, endPoint x: 652, endPoint y: 302, distance: 35.1
click at [652, 306] on p "[PERSON_NAME] qualified as a solicitor in [DATE], joined [PERSON_NAME] as an As…" at bounding box center [705, 334] width 447 height 56
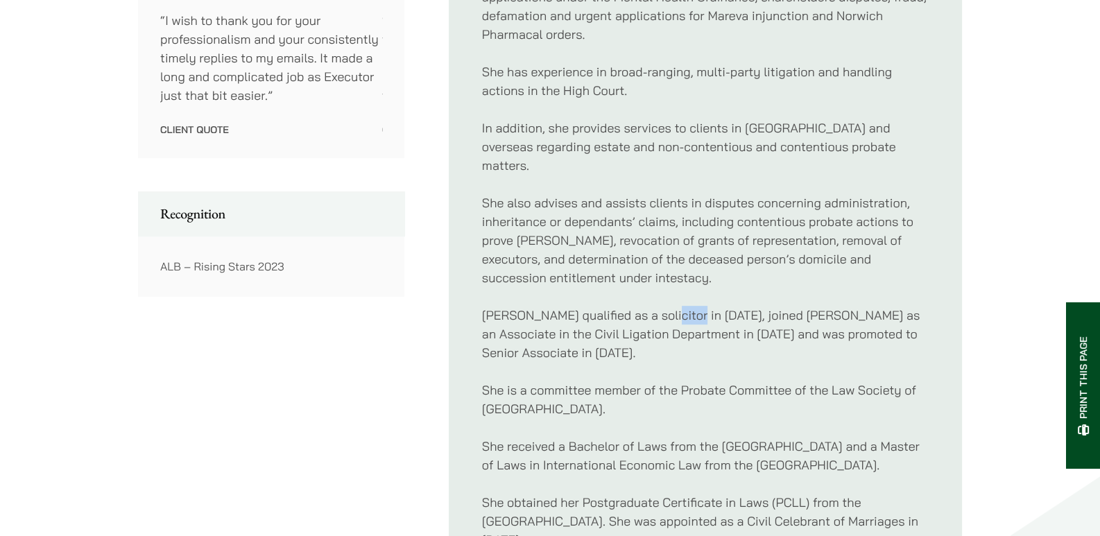
click at [652, 306] on p "[PERSON_NAME] qualified as a solicitor in [DATE], joined [PERSON_NAME] as an As…" at bounding box center [705, 334] width 447 height 56
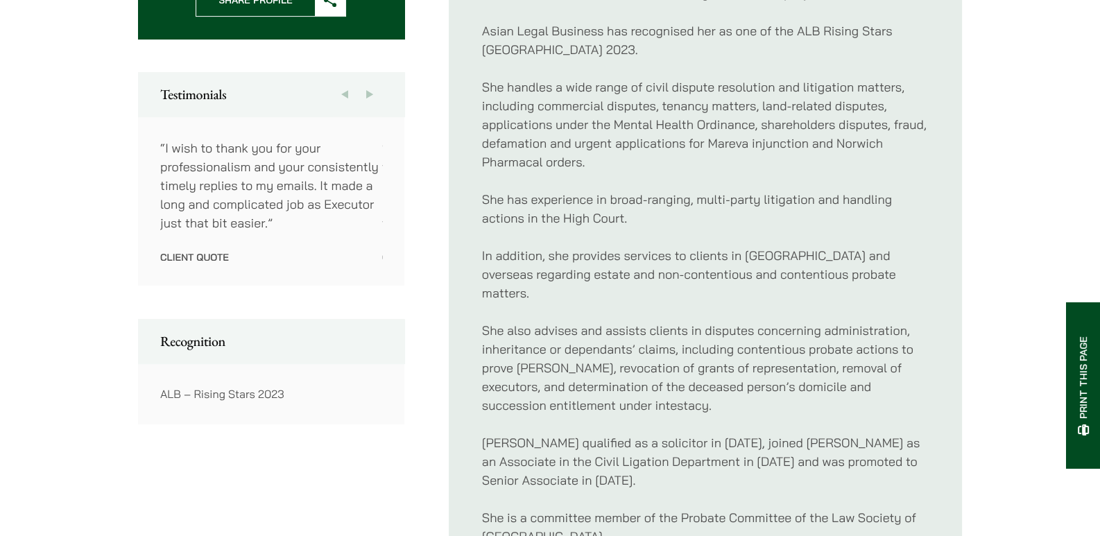
scroll to position [739, 0]
